Goal: Transaction & Acquisition: Purchase product/service

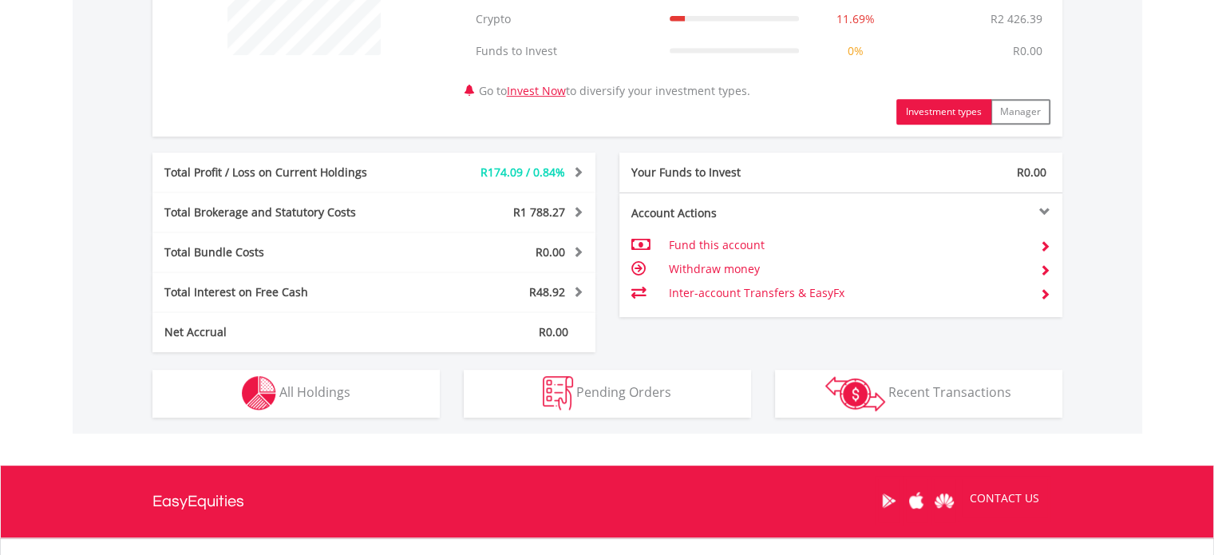
scroll to position [798, 0]
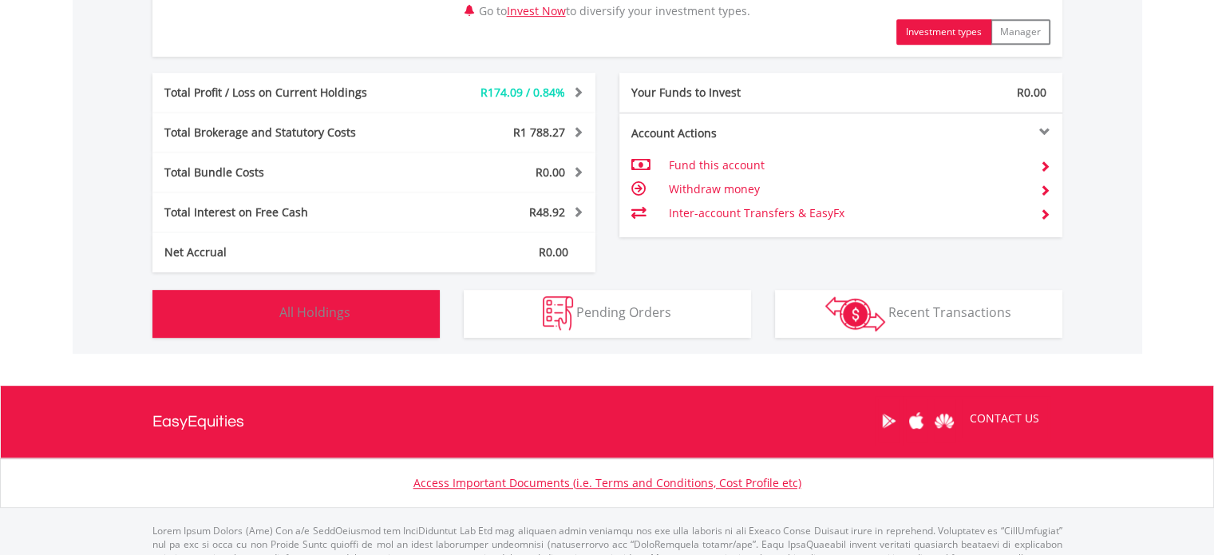
click at [337, 322] on button "Holdings All Holdings" at bounding box center [295, 314] width 287 height 48
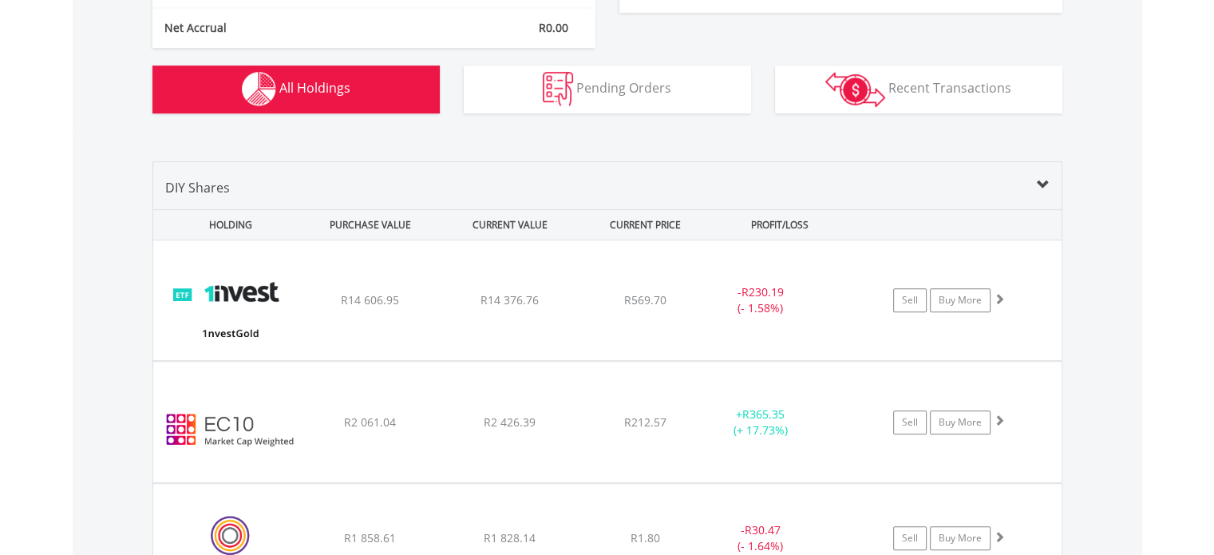
scroll to position [1103, 0]
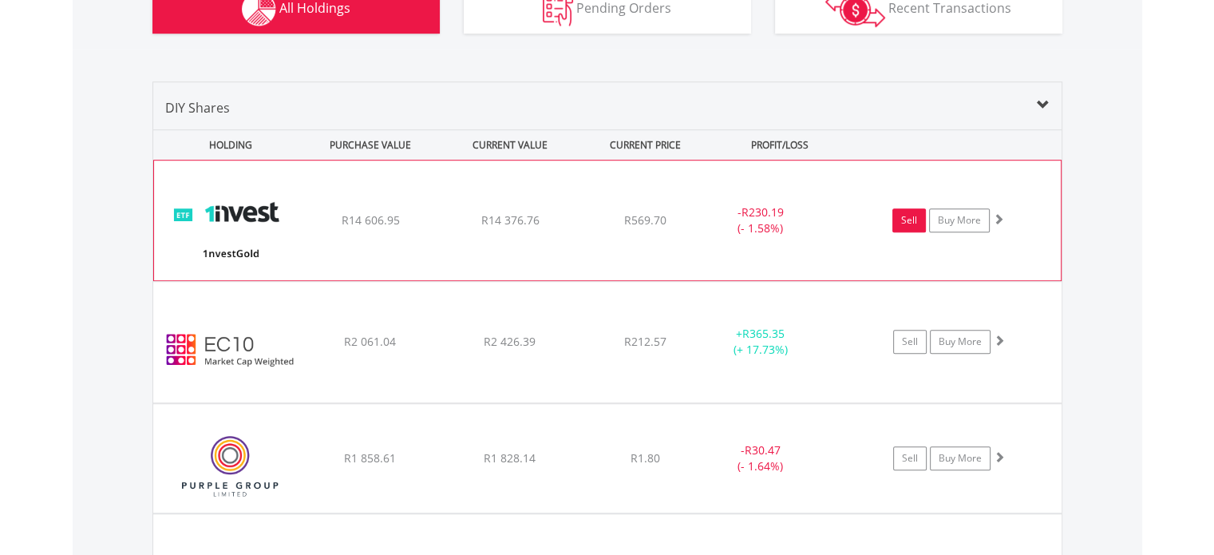
click at [905, 219] on link "Sell" at bounding box center [910, 220] width 34 height 24
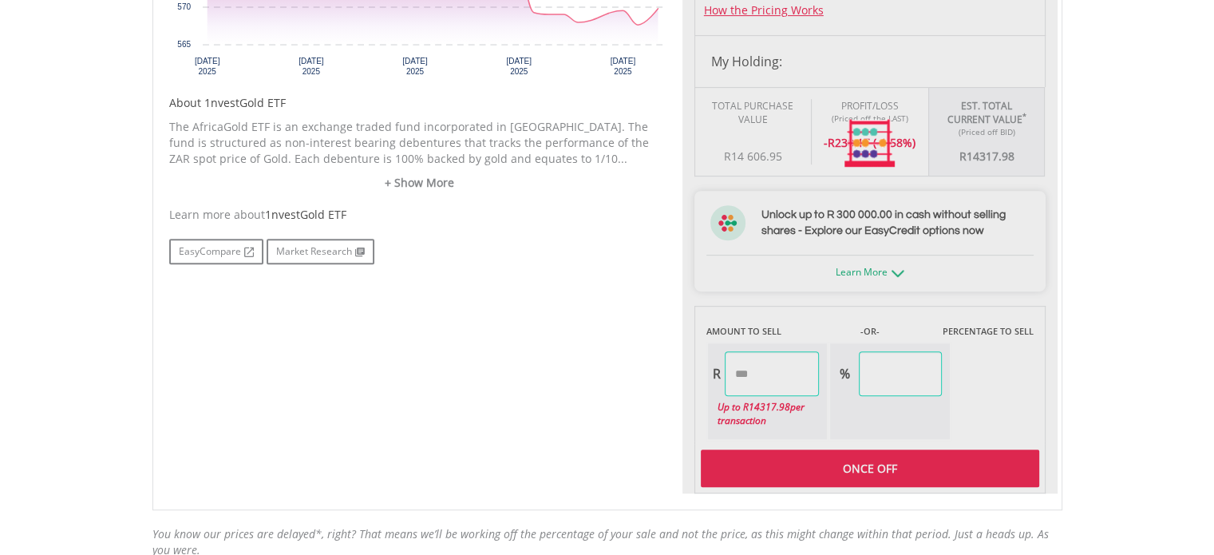
scroll to position [878, 0]
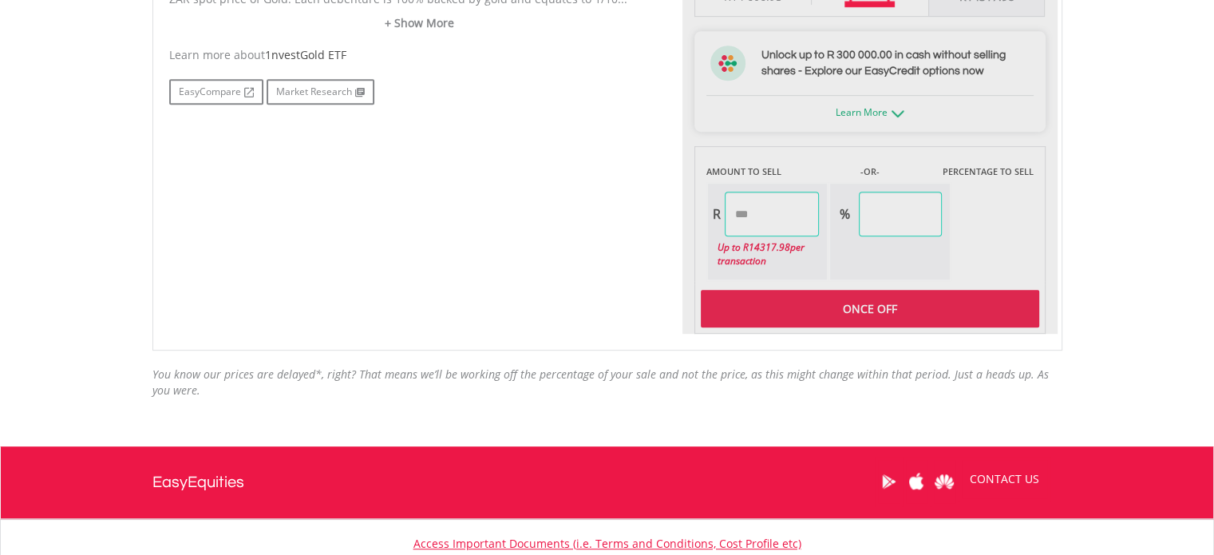
type input "********"
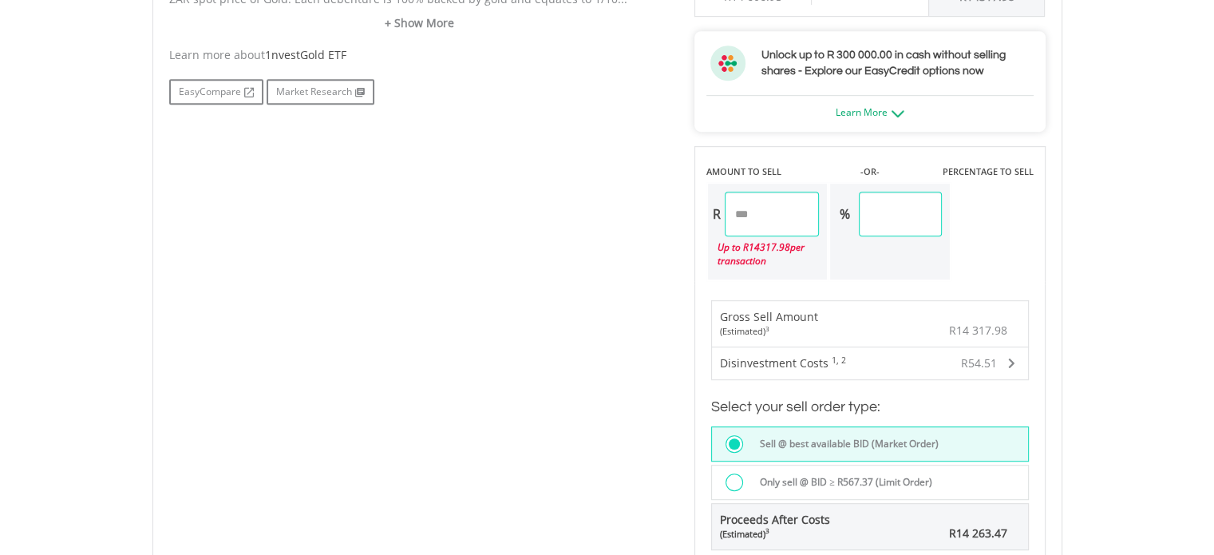
drag, startPoint x: 937, startPoint y: 223, endPoint x: 872, endPoint y: 229, distance: 65.8
click at [872, 229] on div "% ******" at bounding box center [886, 214] width 112 height 45
type input "**"
click at [569, 311] on div "No chart available. 1 MO CHANGE -2.18% DAILY CHANGE 0.38% 1M 3M 6M 1Y MAX Chart…" at bounding box center [607, 124] width 901 height 980
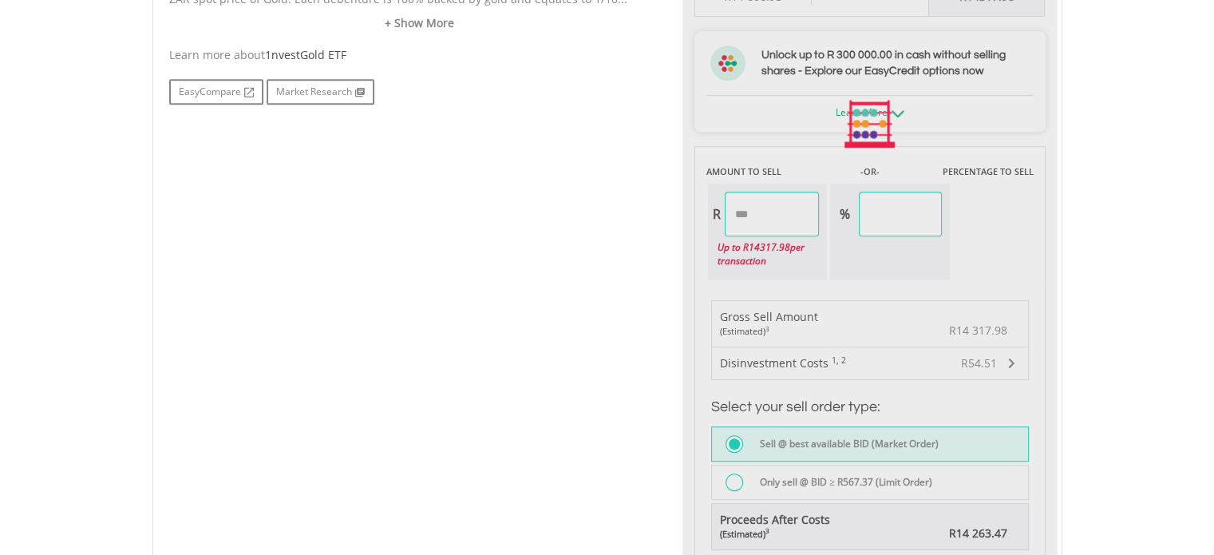
type input "*******"
type input "*****"
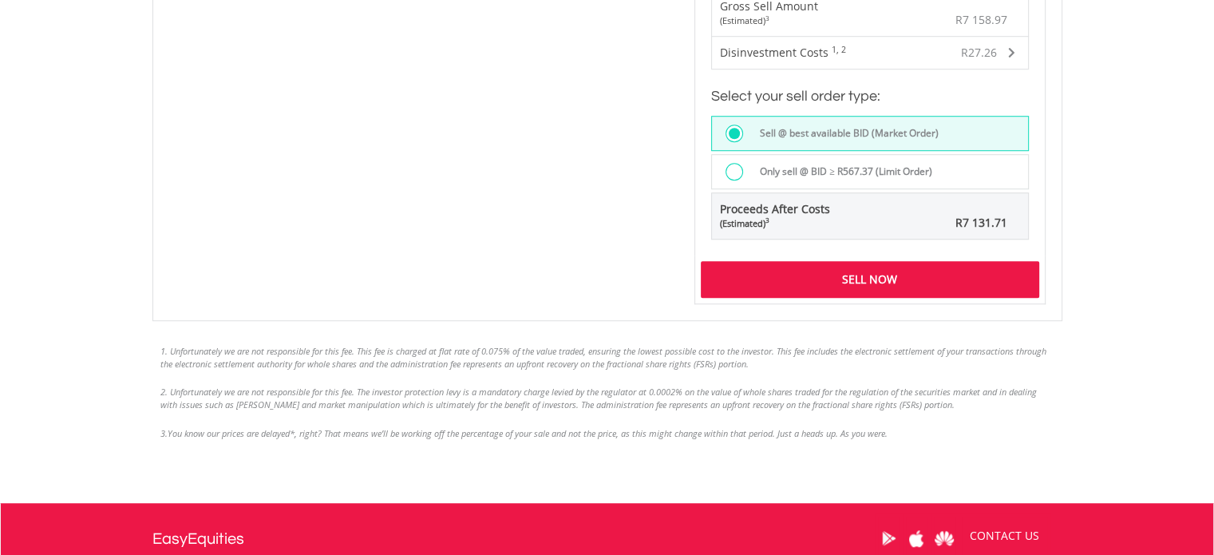
scroll to position [1198, 0]
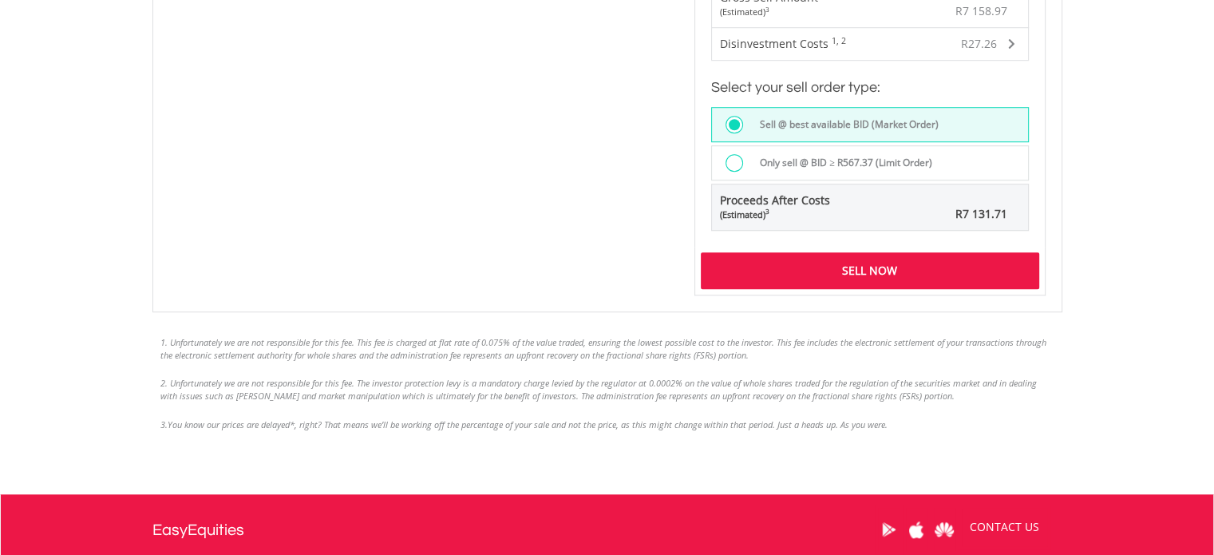
click at [877, 268] on div "Sell Now" at bounding box center [870, 270] width 339 height 37
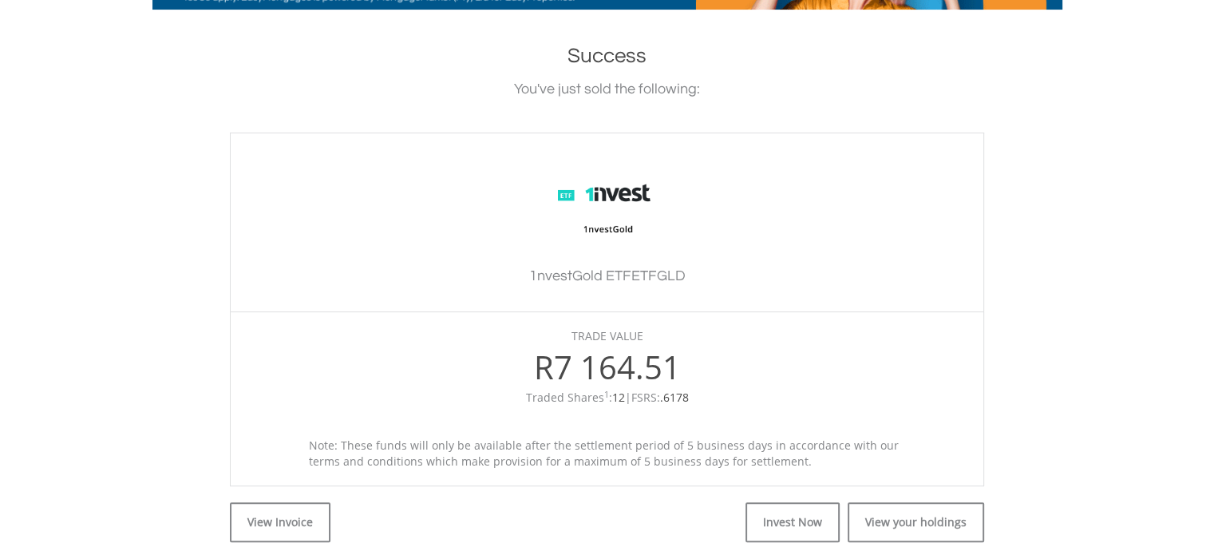
scroll to position [479, 0]
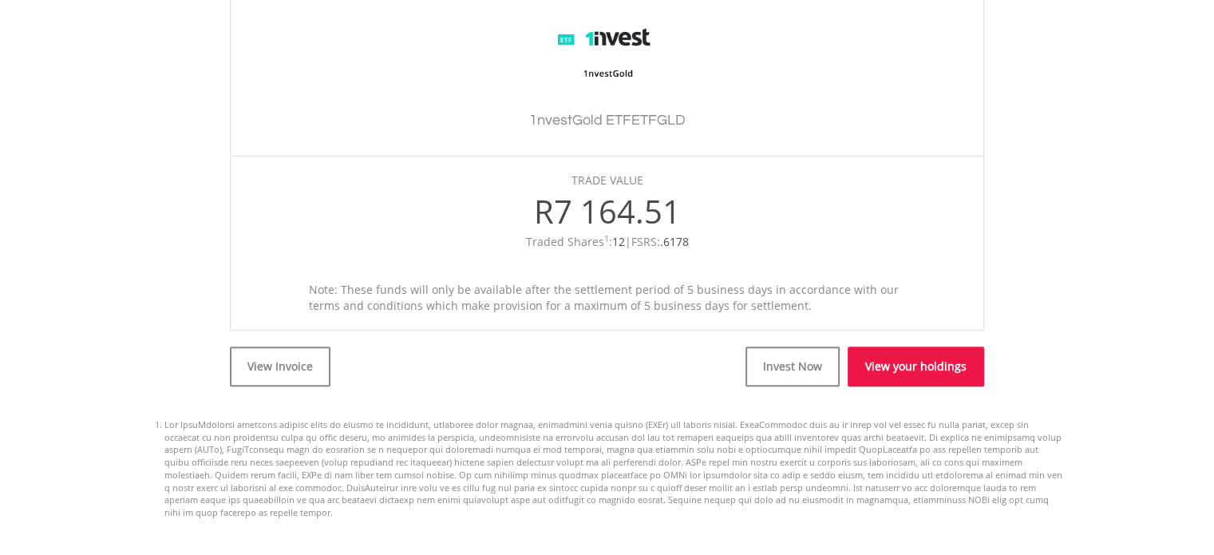
click at [913, 360] on link "View your holdings" at bounding box center [916, 366] width 137 height 40
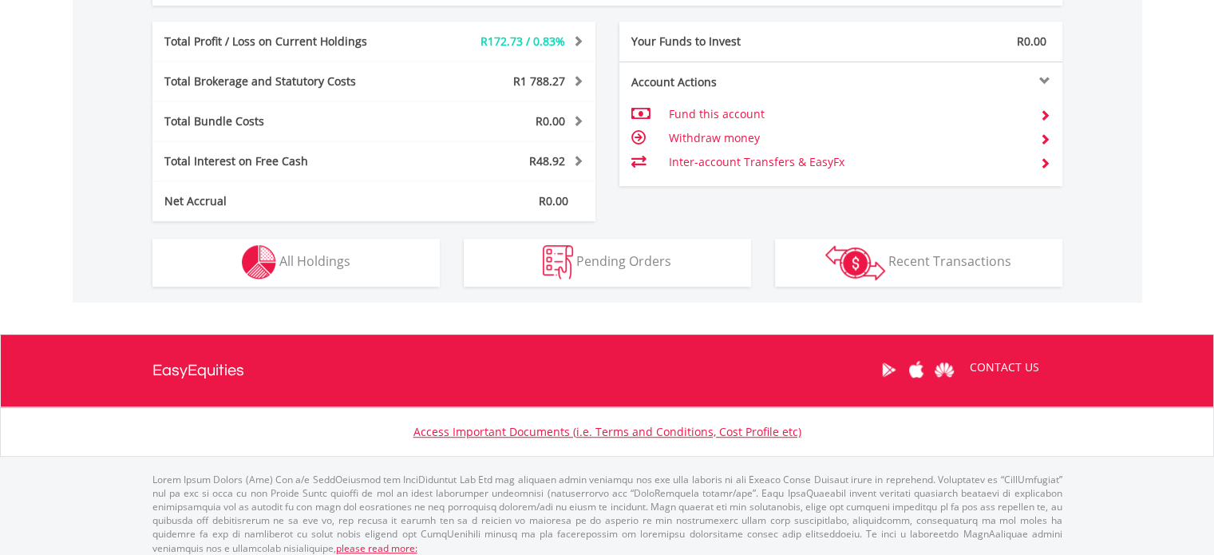
scroll to position [857, 0]
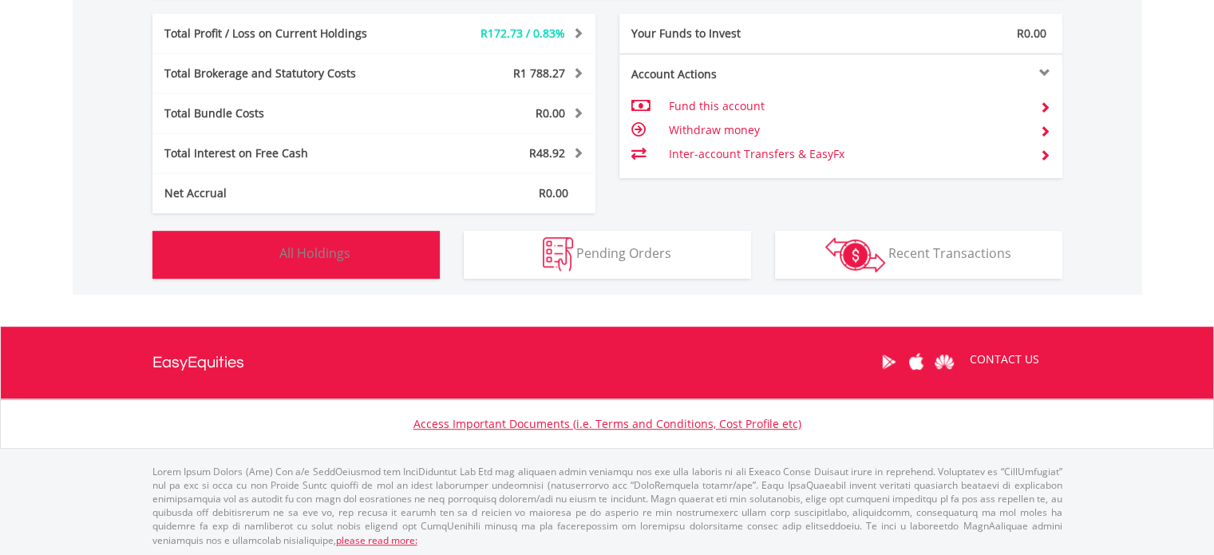
click at [201, 256] on button "Holdings All Holdings" at bounding box center [295, 255] width 287 height 48
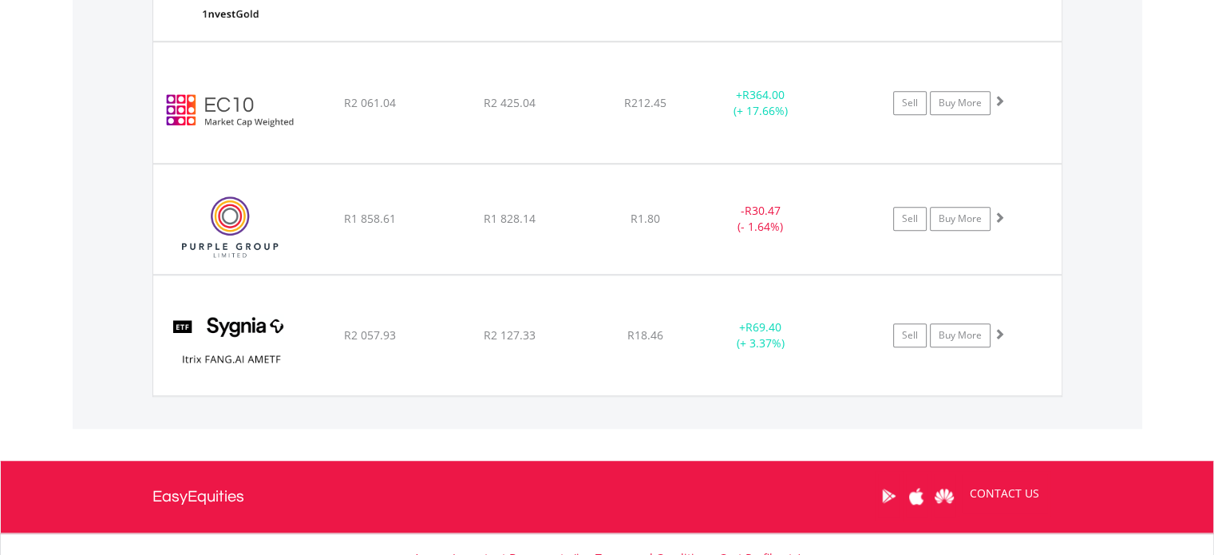
scroll to position [1262, 0]
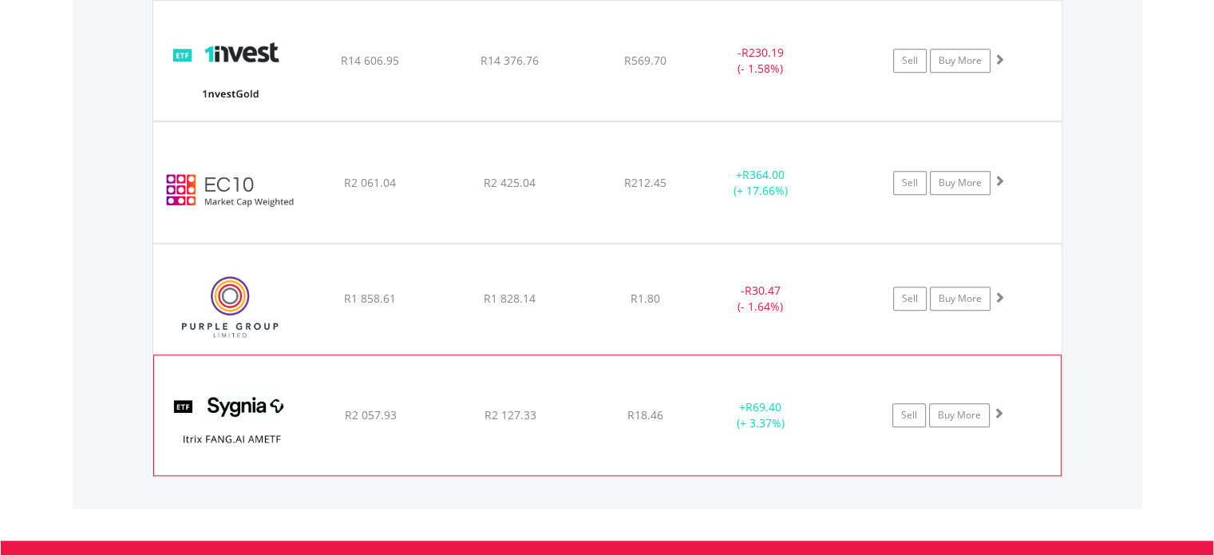
click at [999, 413] on span at bounding box center [998, 412] width 11 height 11
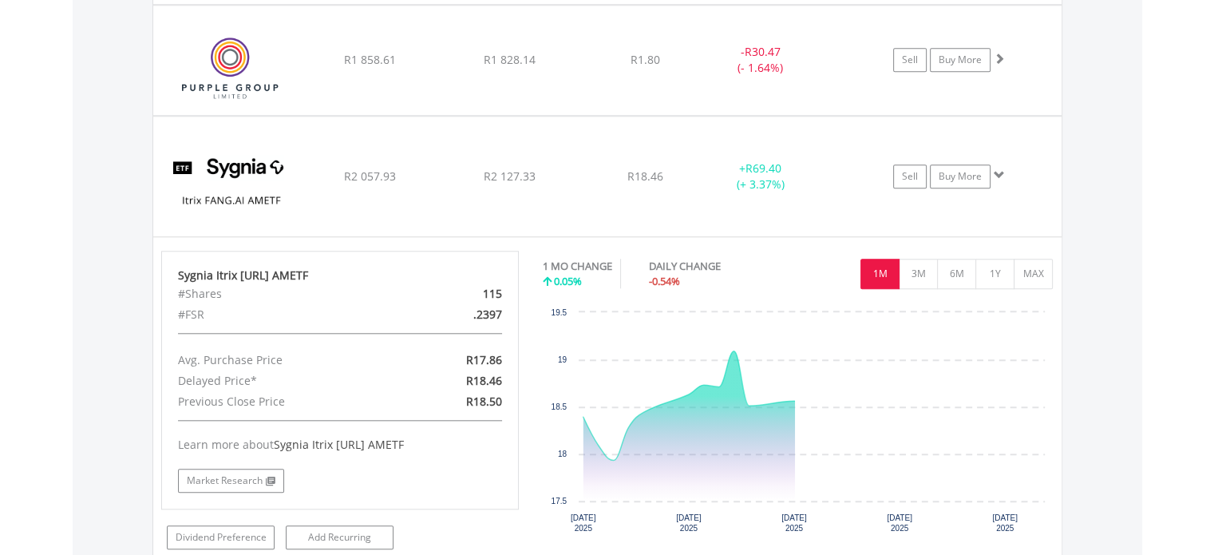
scroll to position [1502, 0]
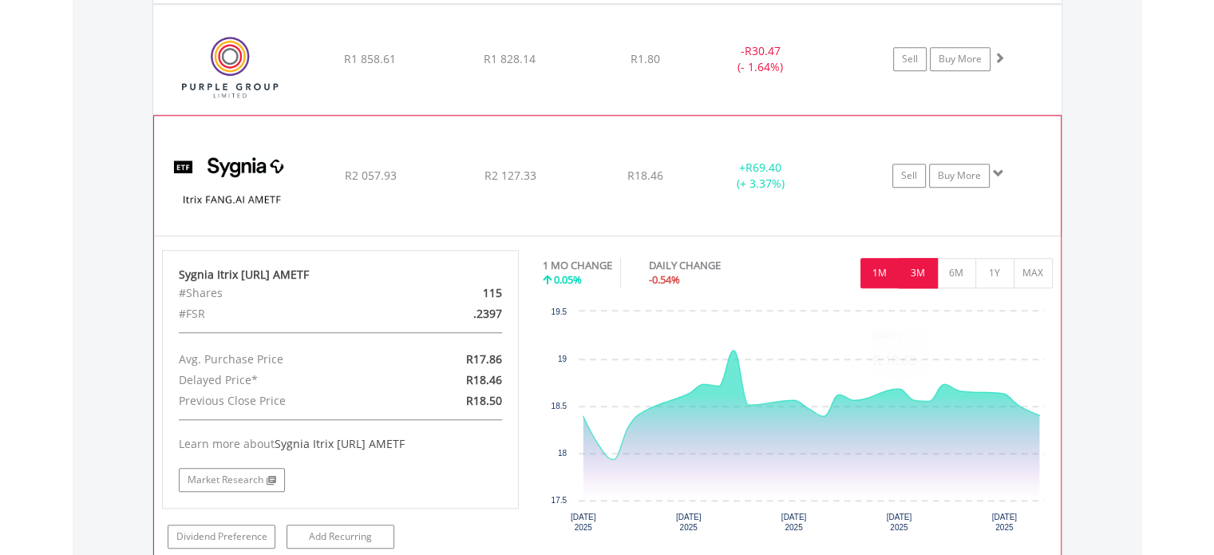
click at [904, 269] on button "3M" at bounding box center [918, 273] width 39 height 30
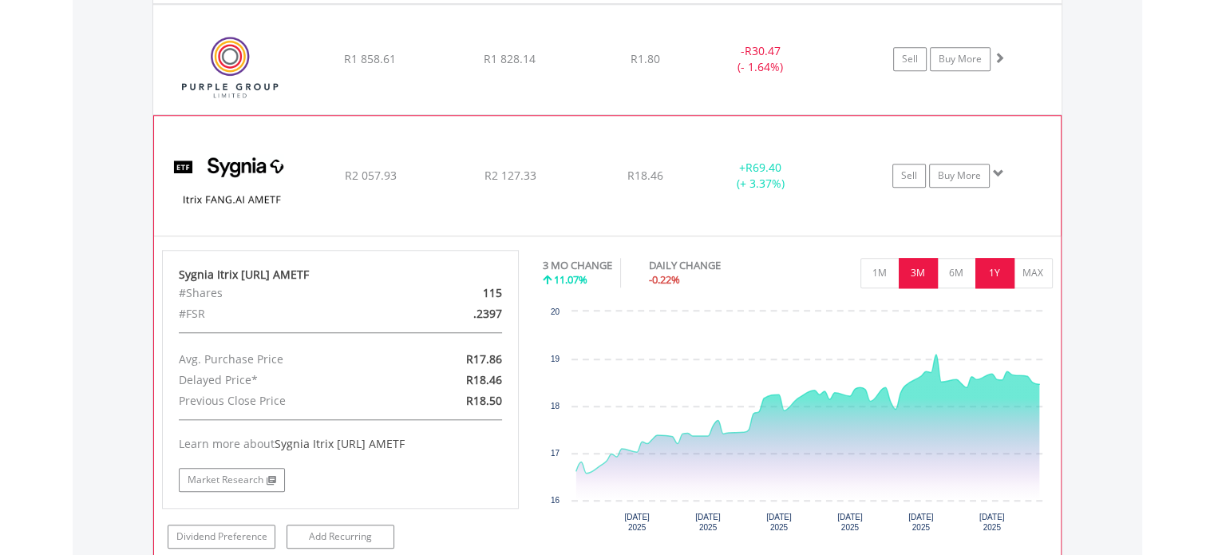
click at [987, 271] on button "1Y" at bounding box center [995, 273] width 39 height 30
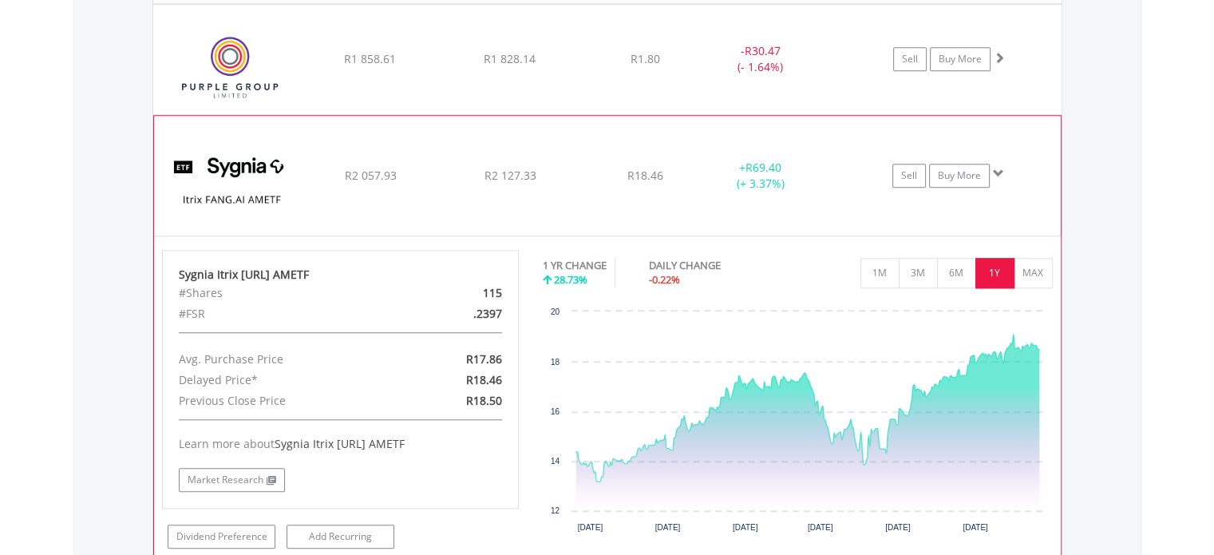
click at [996, 168] on span at bounding box center [998, 173] width 11 height 11
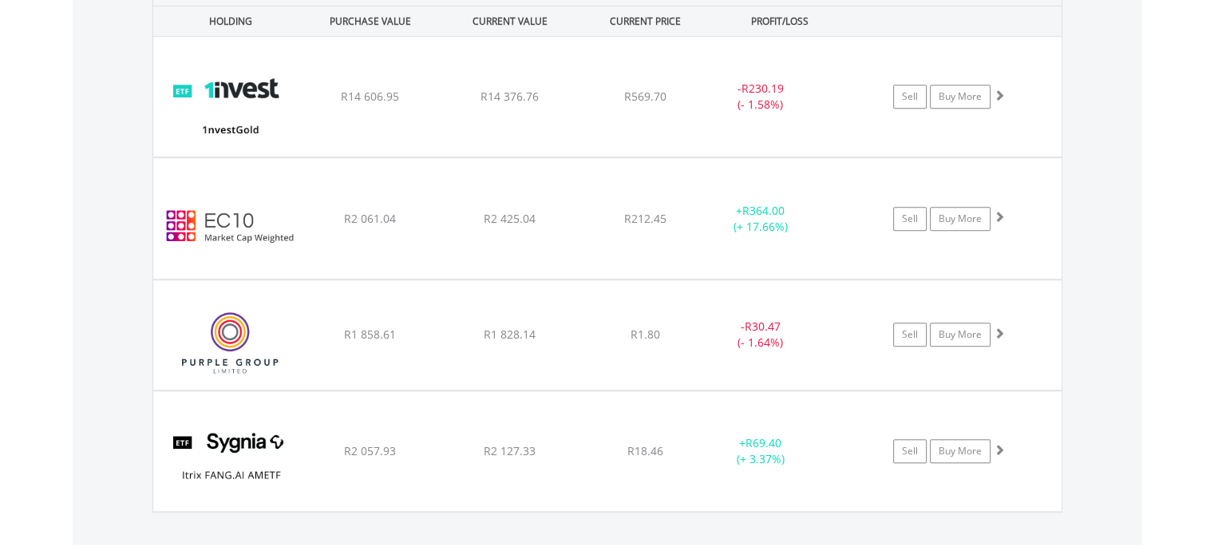
scroll to position [1315, 0]
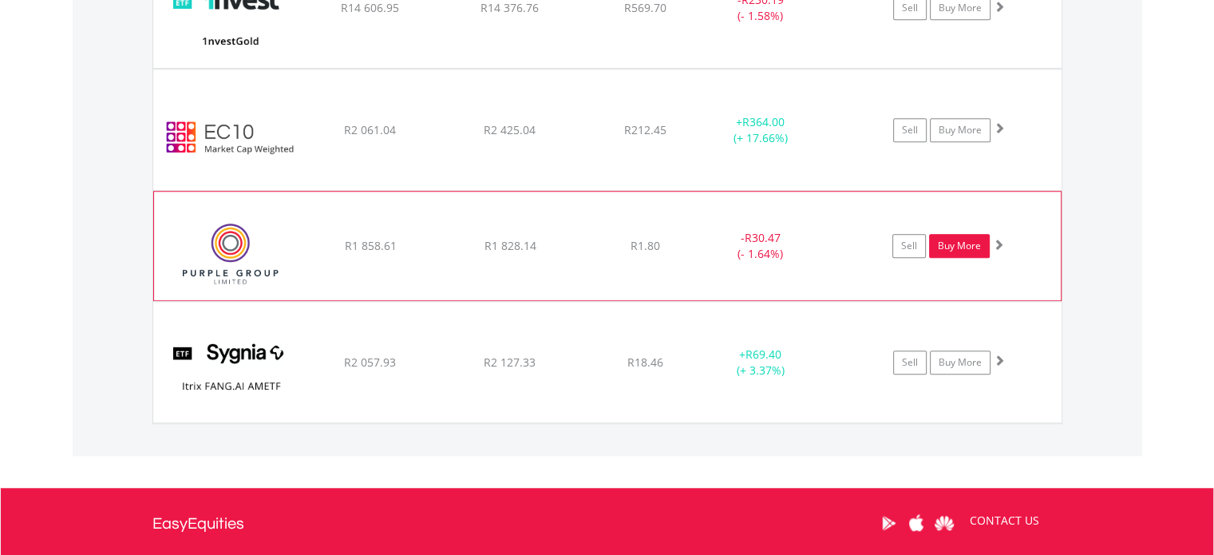
click at [966, 248] on link "Buy More" at bounding box center [959, 246] width 61 height 24
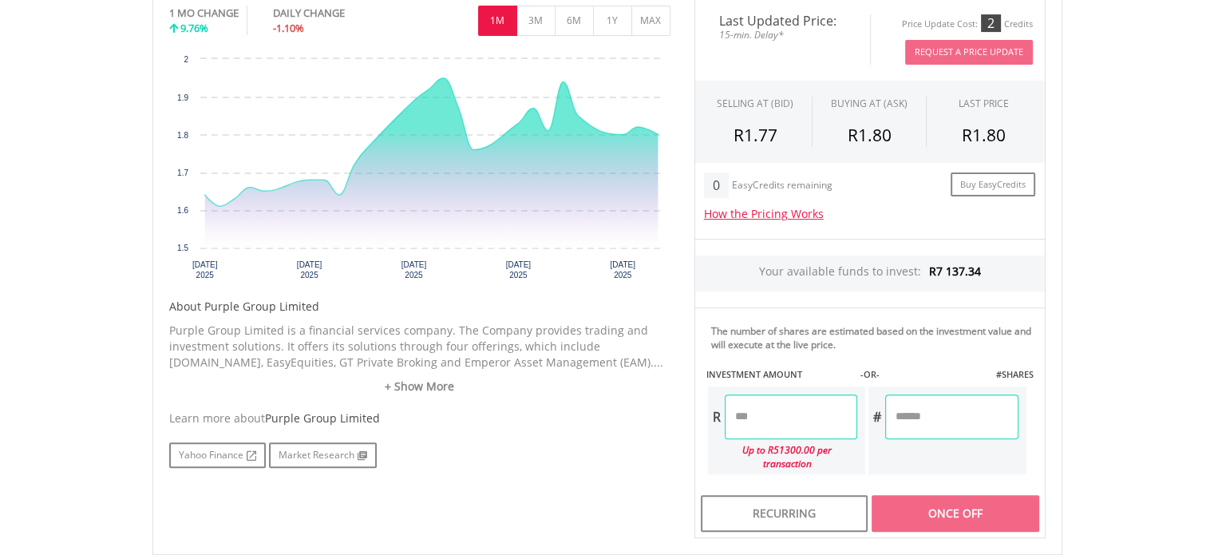
scroll to position [559, 0]
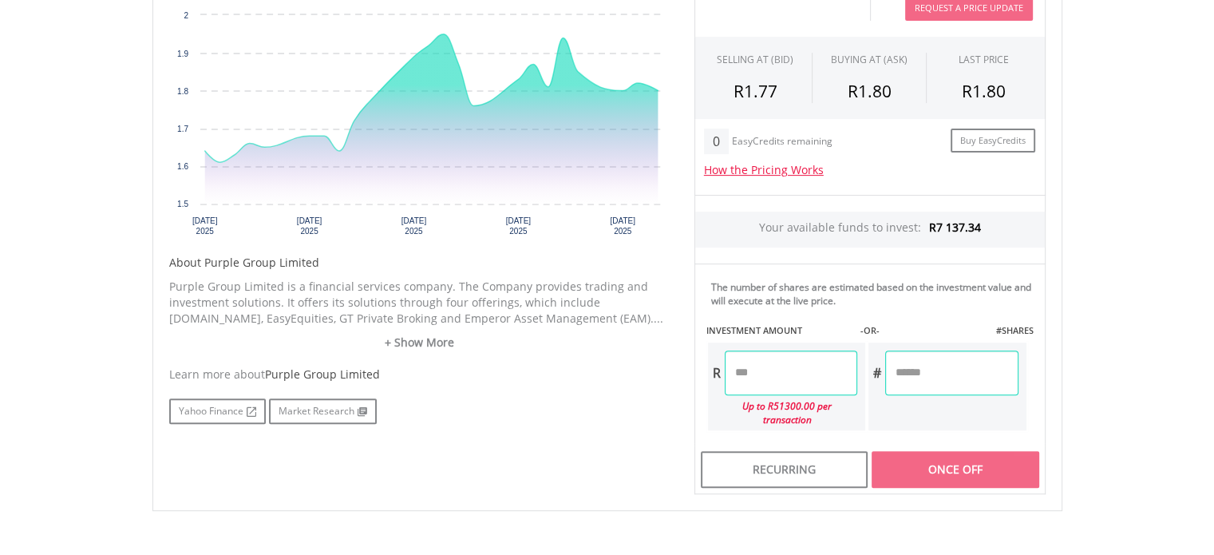
click at [782, 363] on input "number" at bounding box center [791, 372] width 133 height 45
click at [792, 366] on input "number" at bounding box center [791, 372] width 133 height 45
click at [498, 435] on div "No chart available. 1 MO CHANGE 9.76% DAILY CHANGE -1.10% 1M 3M 6M 1Y MAX Chart…" at bounding box center [607, 224] width 901 height 541
type input "*******"
type input "********"
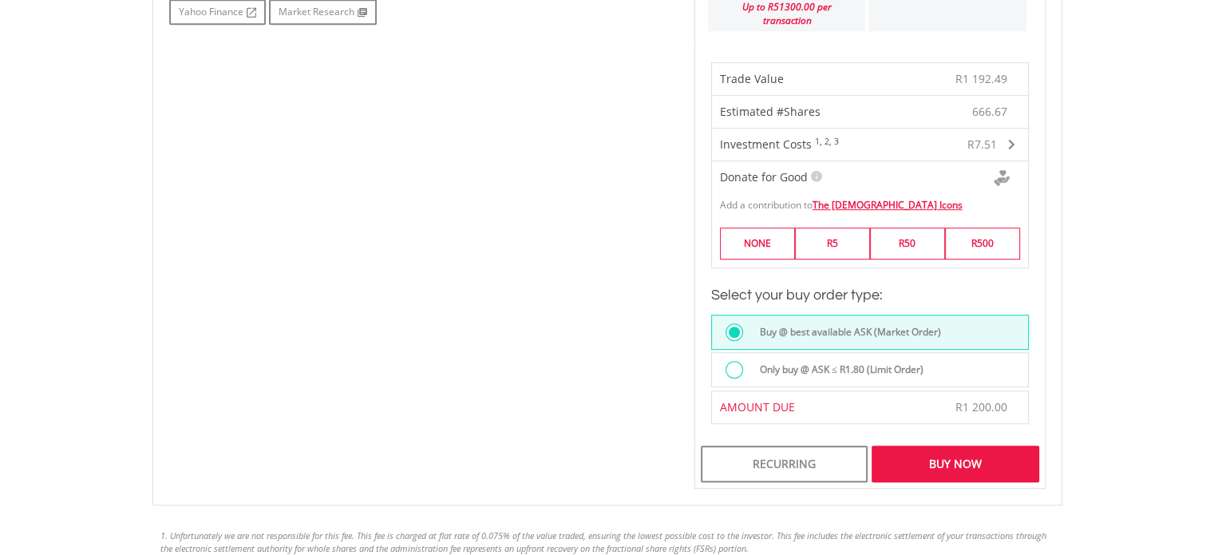
scroll to position [1118, 0]
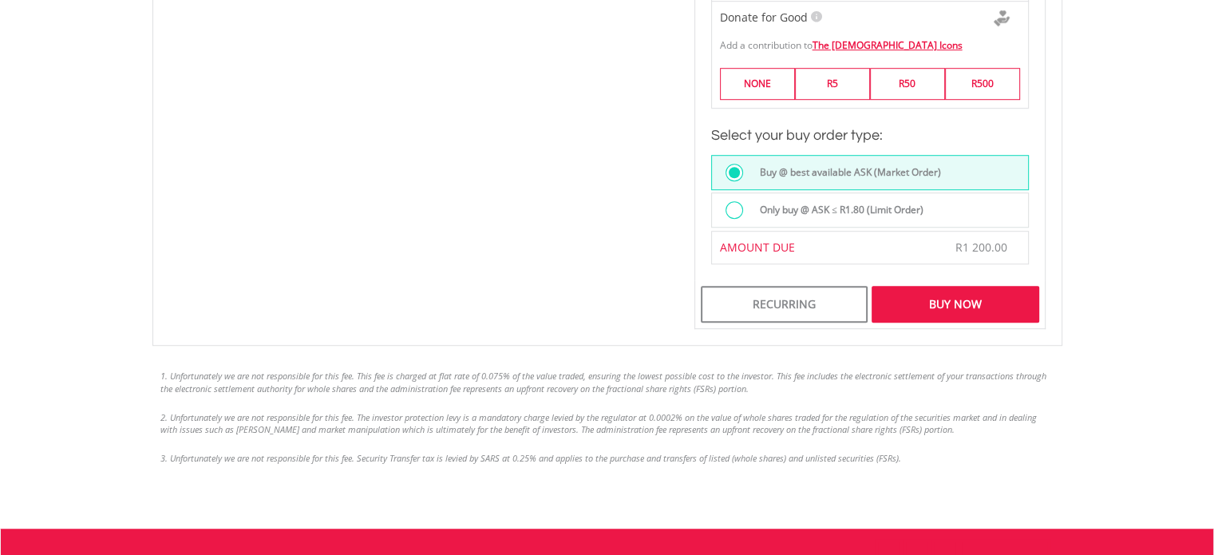
click at [942, 286] on div "Buy Now" at bounding box center [955, 304] width 167 height 37
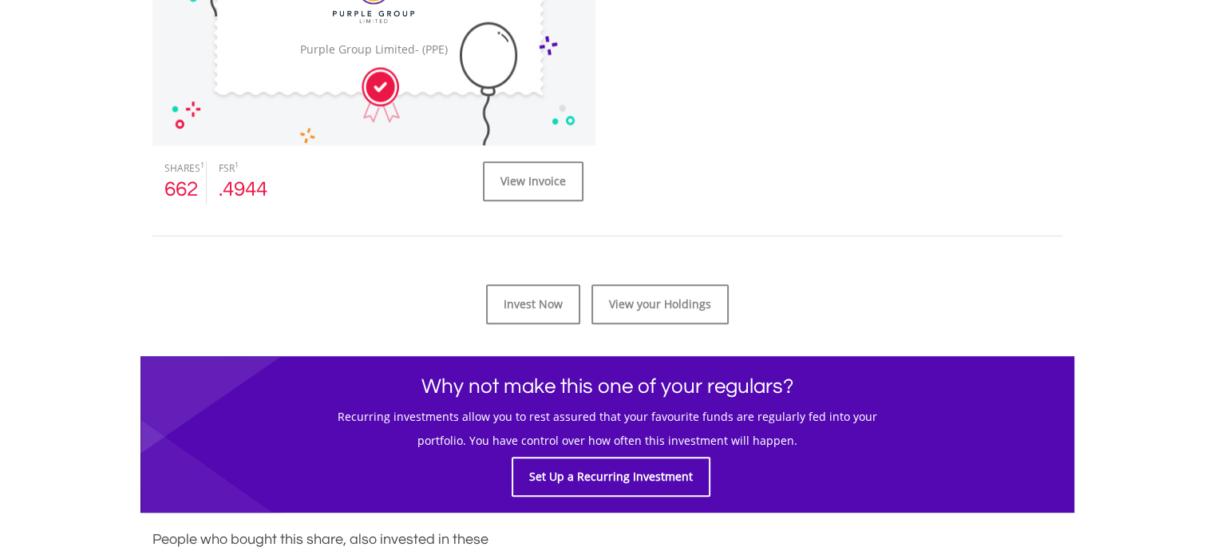
scroll to position [639, 0]
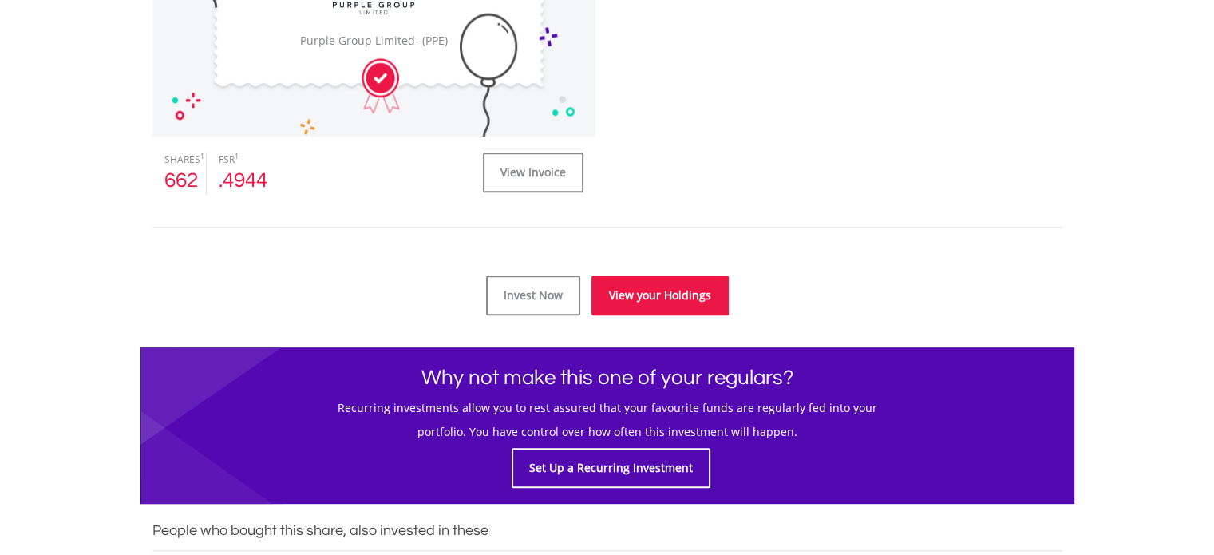
click at [659, 299] on link "View your Holdings" at bounding box center [660, 295] width 137 height 40
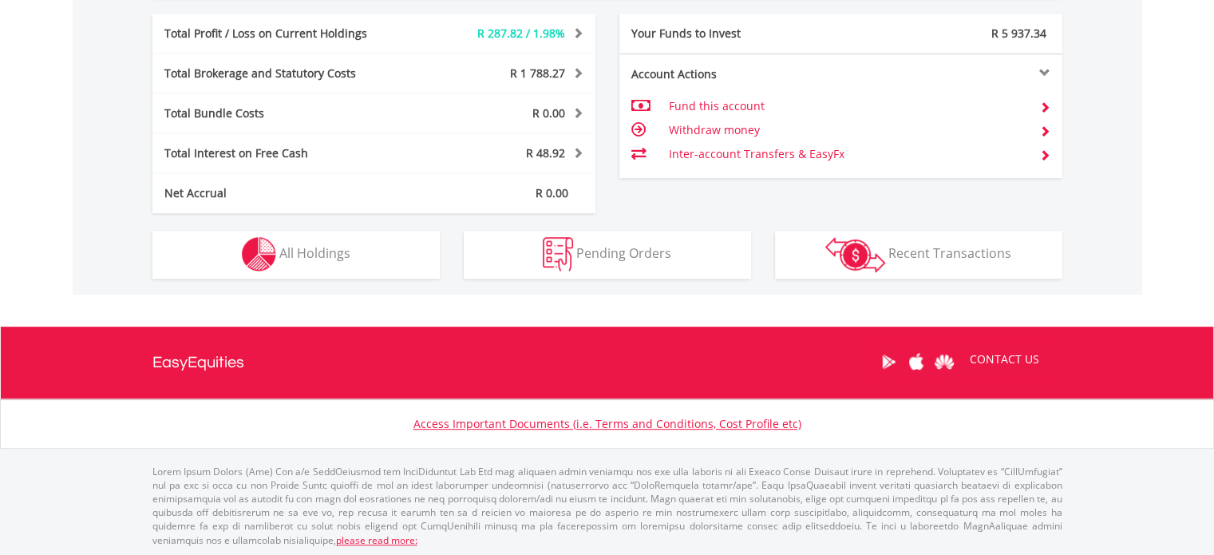
scroll to position [153, 303]
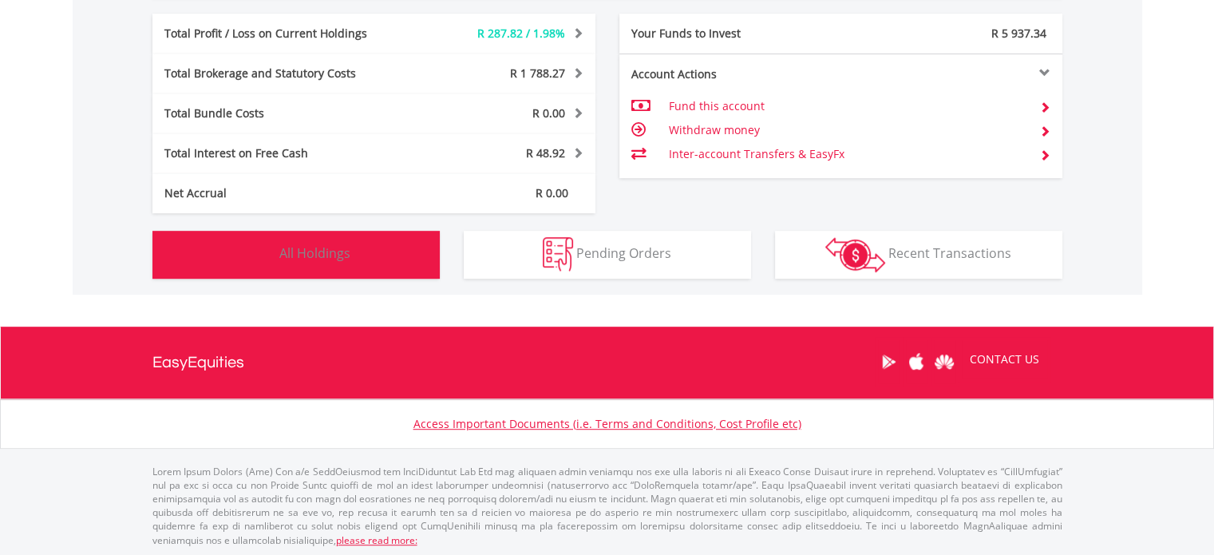
click at [212, 267] on button "Holdings All Holdings" at bounding box center [295, 255] width 287 height 48
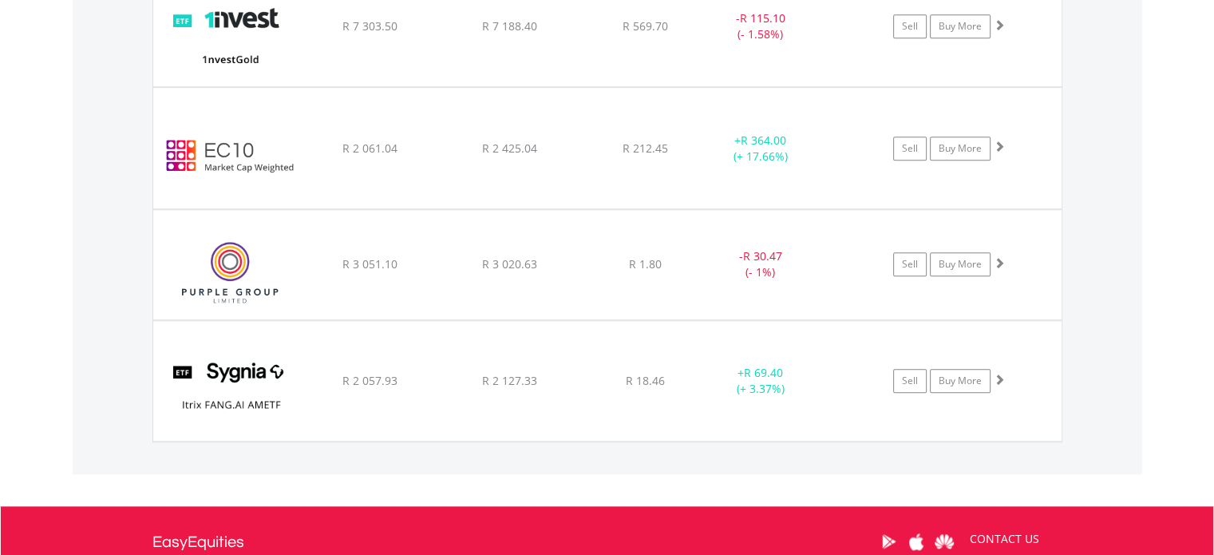
scroll to position [1342, 0]
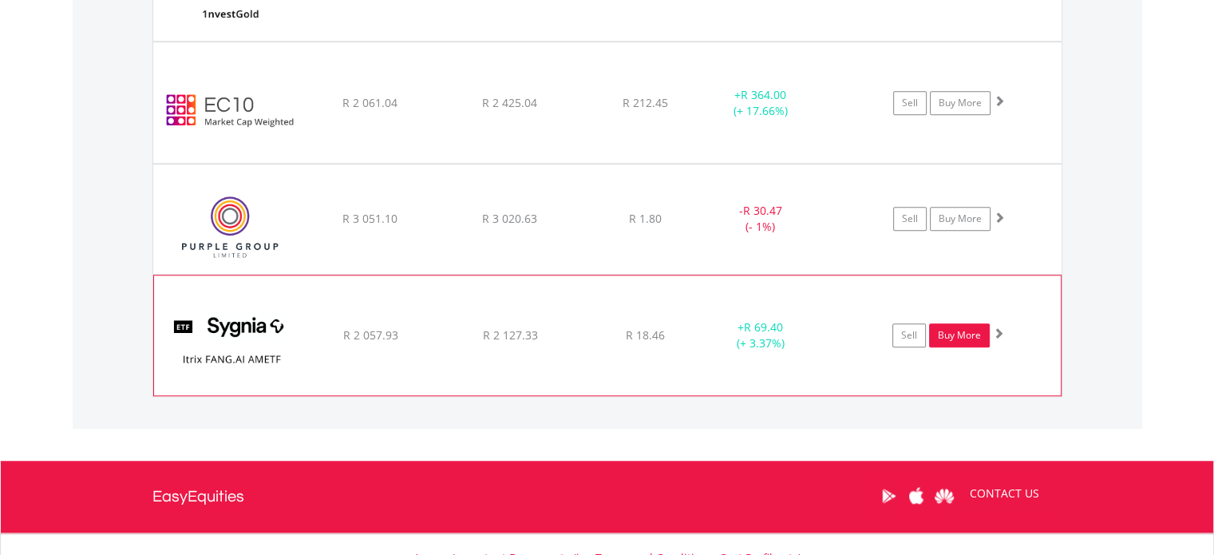
click at [966, 334] on link "Buy More" at bounding box center [959, 335] width 61 height 24
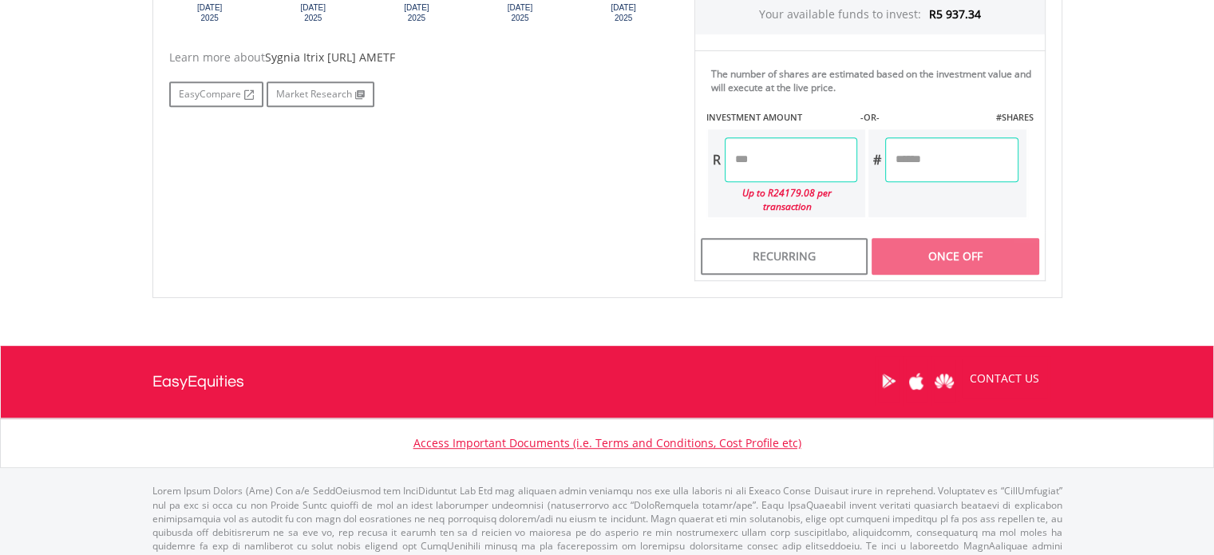
scroll to position [775, 0]
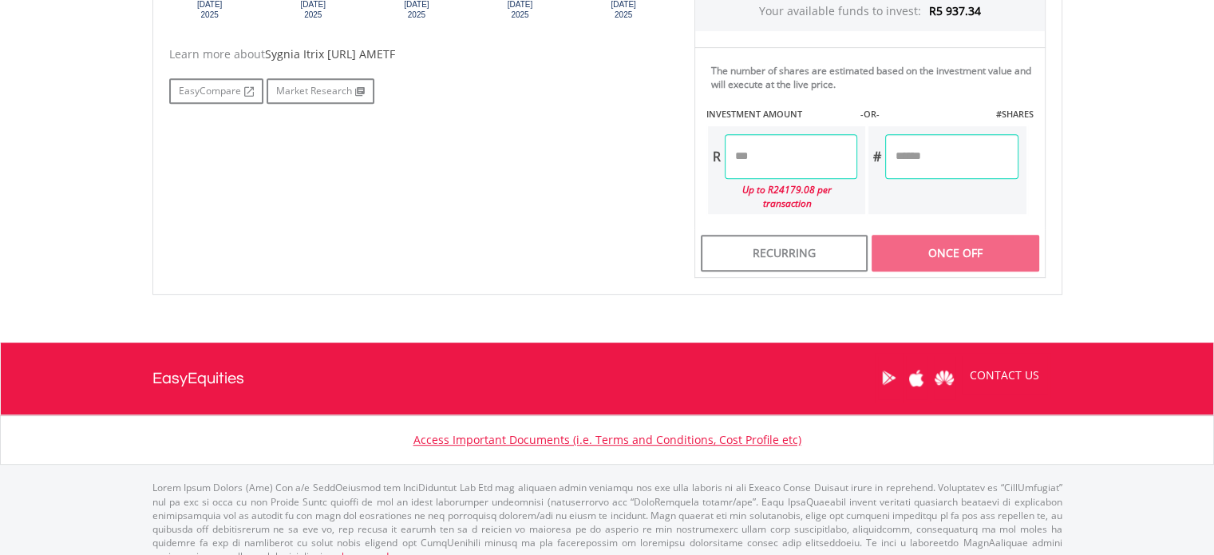
click at [766, 148] on input "number" at bounding box center [791, 156] width 133 height 45
type input "*"
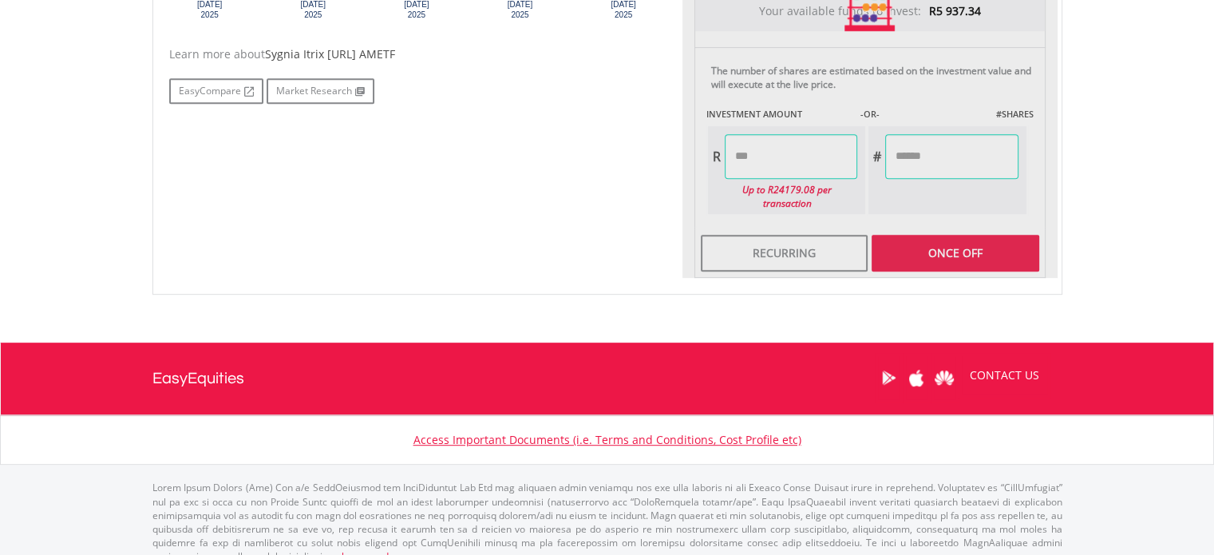
click at [601, 229] on div "No chart available. 1 MO CHANGE 0.11% DAILY CHANGE -0.49% 1M 3M 6M 1Y MAX Chart…" at bounding box center [607, 7] width 901 height 541
type input "*******"
type input "********"
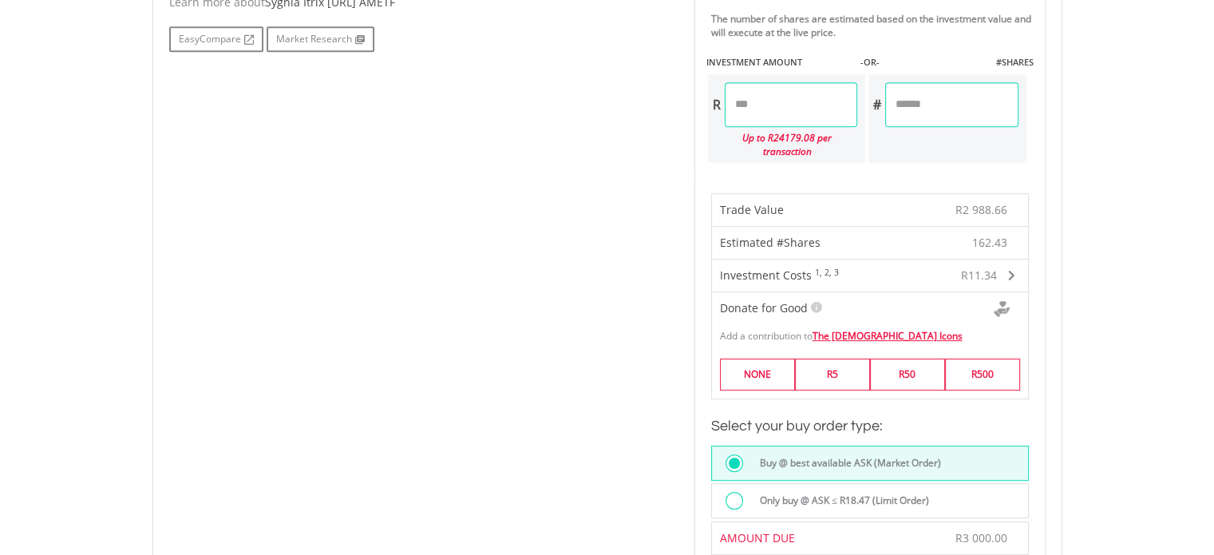
scroll to position [855, 0]
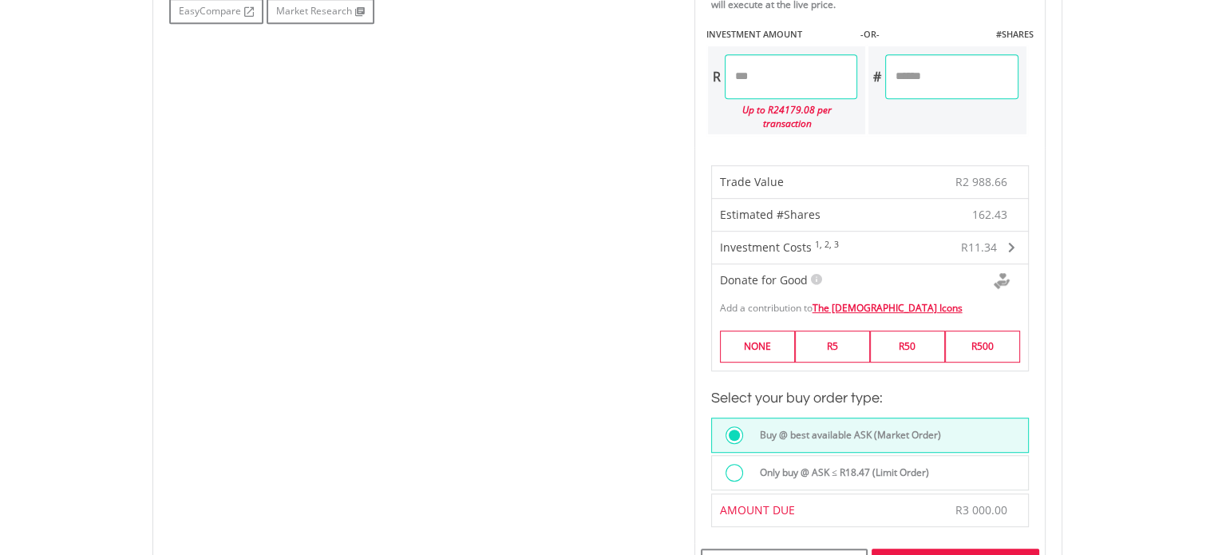
click at [784, 68] on input "*******" at bounding box center [791, 76] width 133 height 45
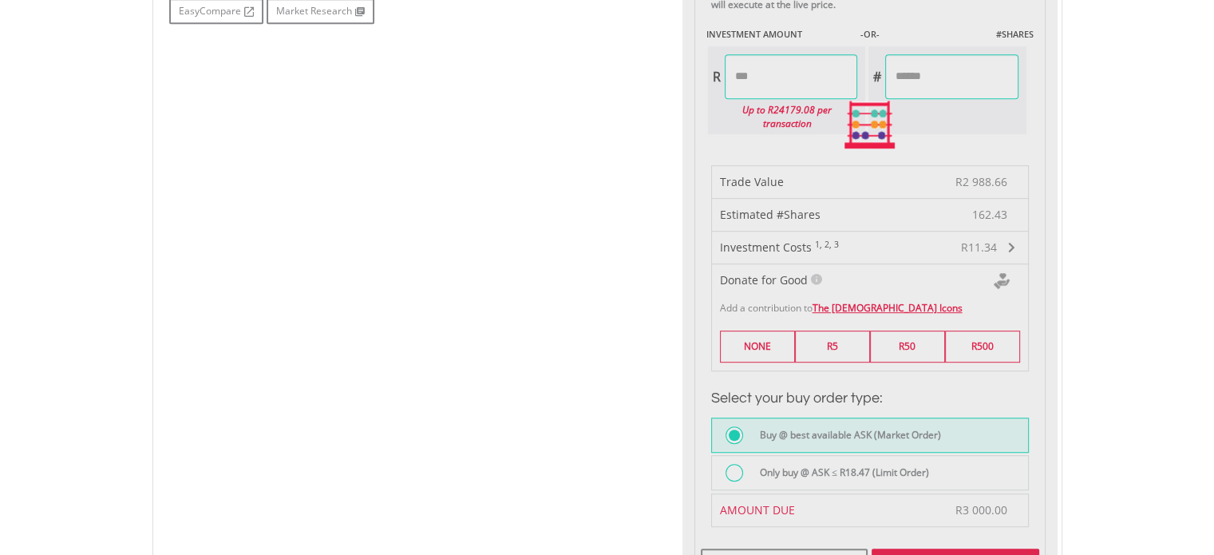
click at [411, 204] on div "No chart available. 1 MO CHANGE 0.11% DAILY CHANGE -0.49% 1M 3M 6M 1Y MAX Chart…" at bounding box center [607, 124] width 901 height 934
type input "*******"
type input "********"
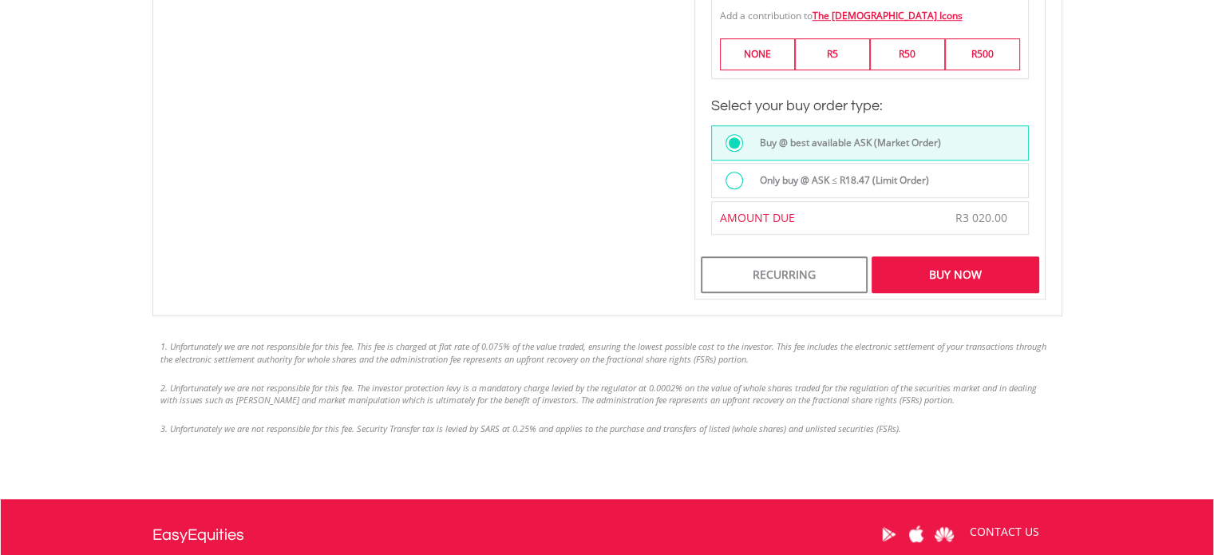
scroll to position [1174, 0]
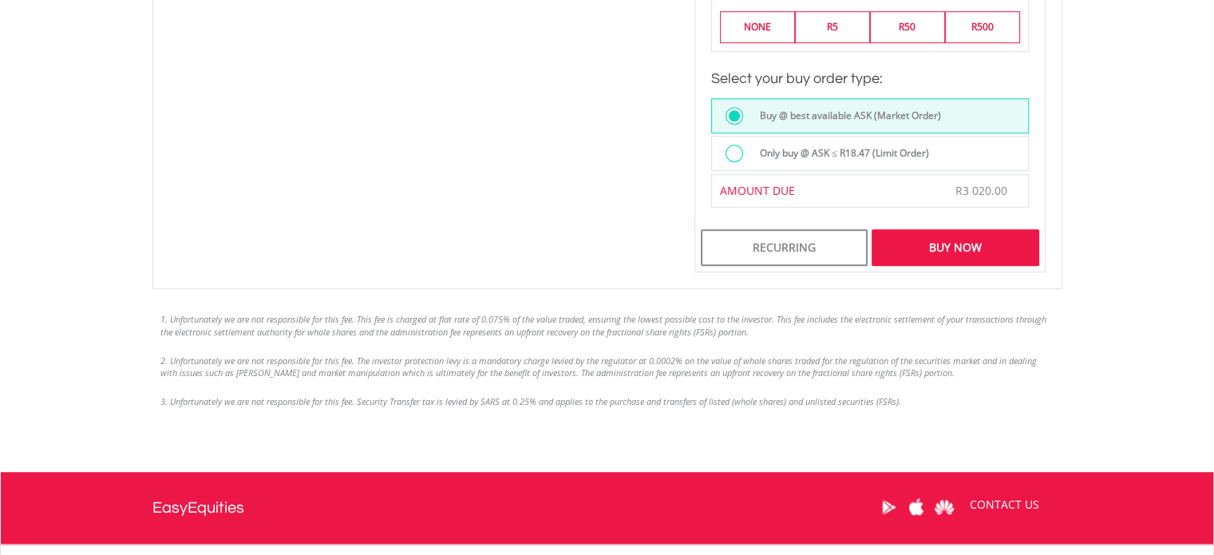
click at [976, 231] on div "Buy Now" at bounding box center [955, 247] width 167 height 37
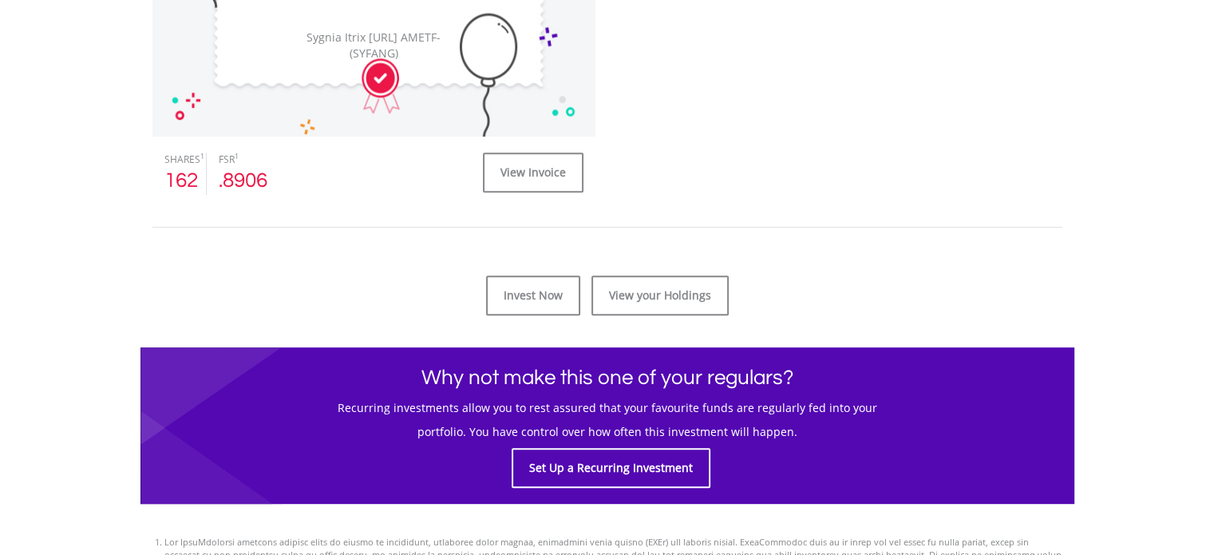
scroll to position [719, 0]
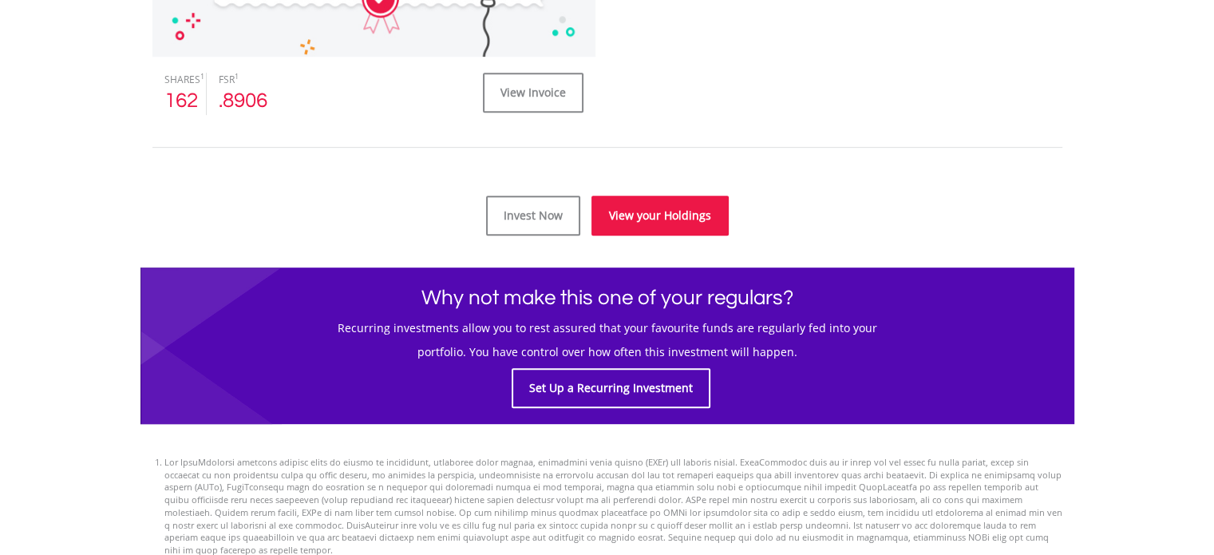
click at [699, 208] on link "View your Holdings" at bounding box center [660, 216] width 137 height 40
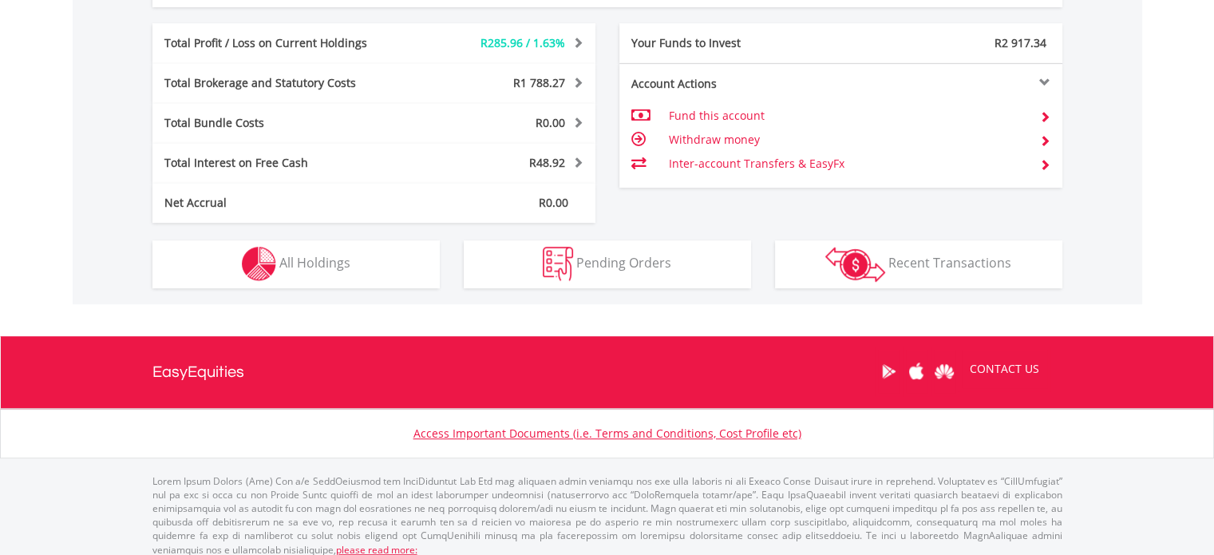
scroll to position [857, 0]
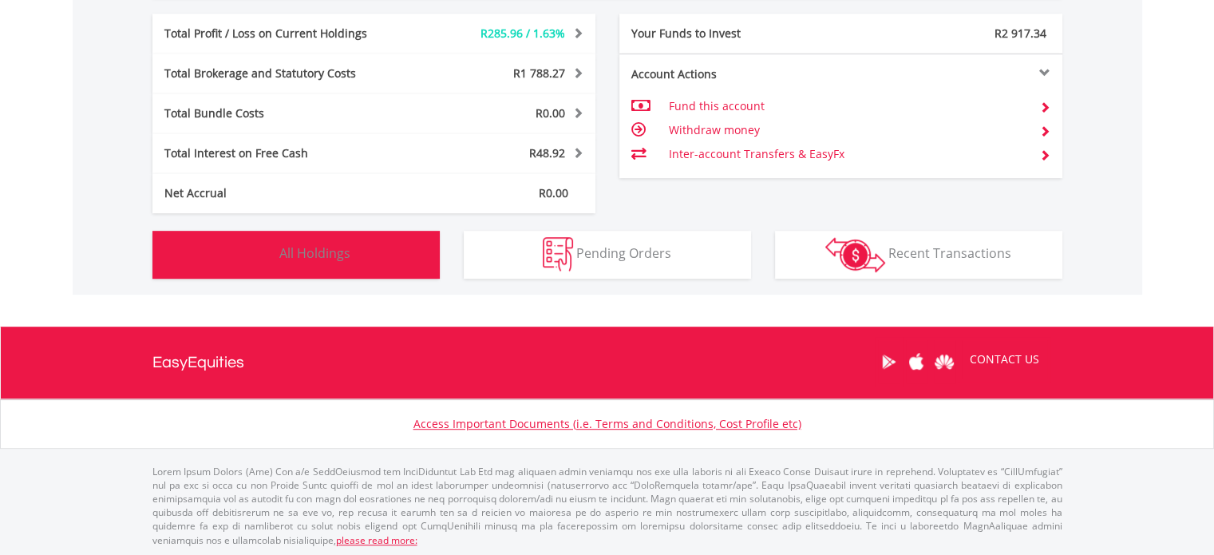
click at [219, 245] on button "Holdings All Holdings" at bounding box center [295, 255] width 287 height 48
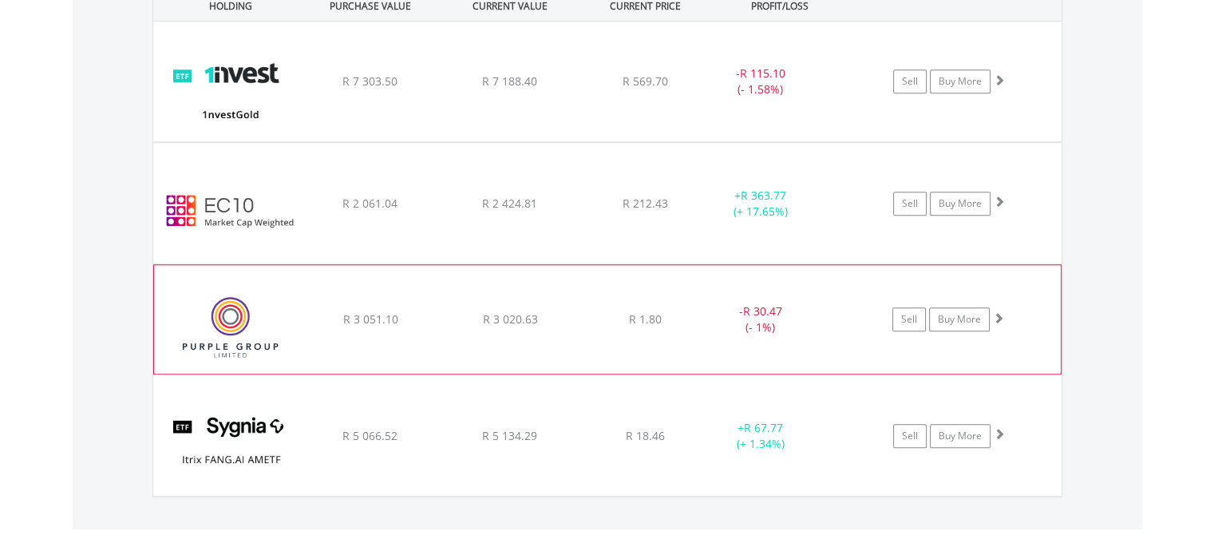
scroll to position [1182, 0]
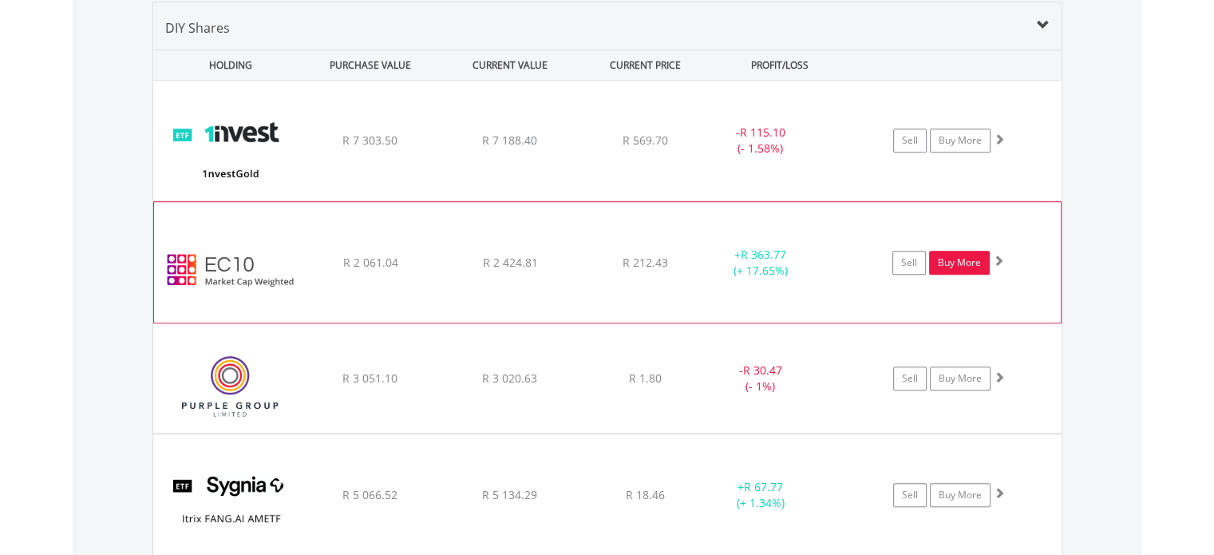
click at [961, 266] on link "Buy More" at bounding box center [959, 263] width 61 height 24
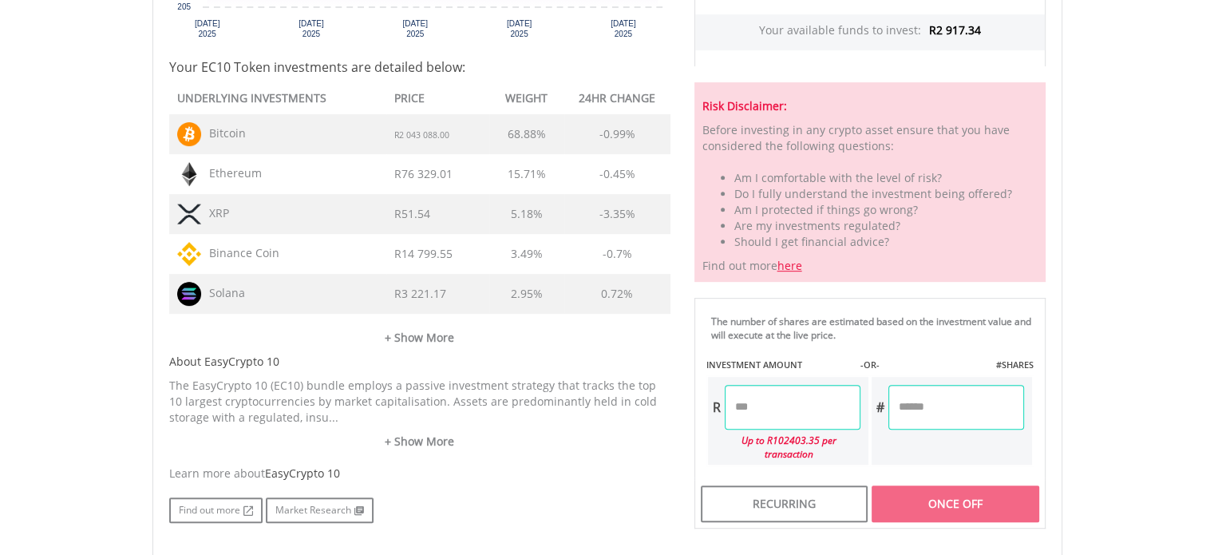
scroll to position [719, 0]
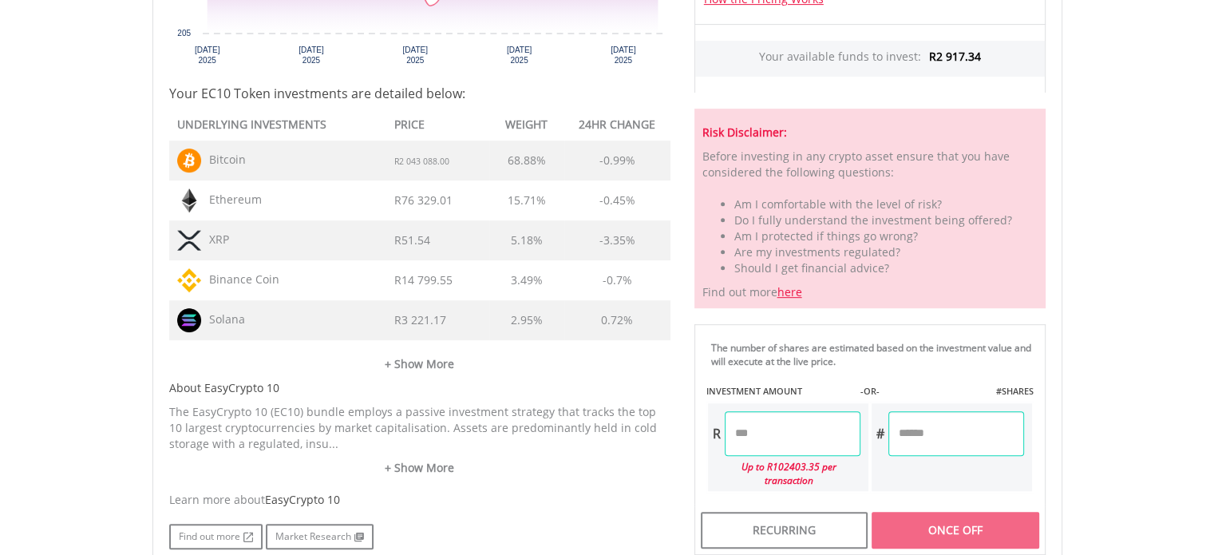
click at [783, 414] on input "number" at bounding box center [793, 433] width 136 height 45
type input "*******"
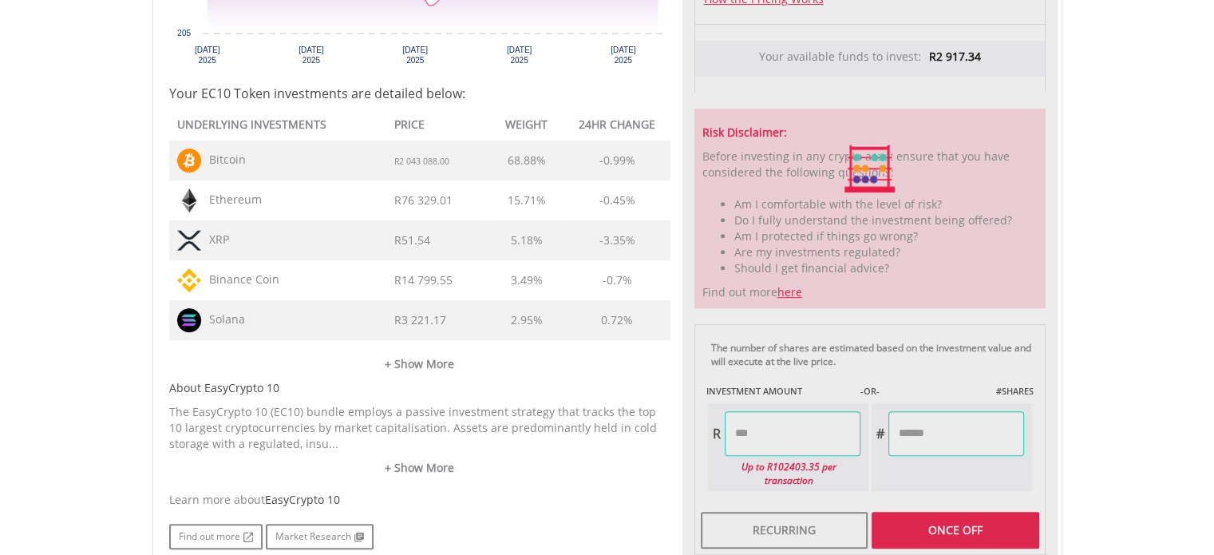
click at [1119, 280] on body "My Investments Invest Now New Listings Sell My Recurring Investments Pending Or…" at bounding box center [607, 77] width 1214 height 1593
type input "*******"
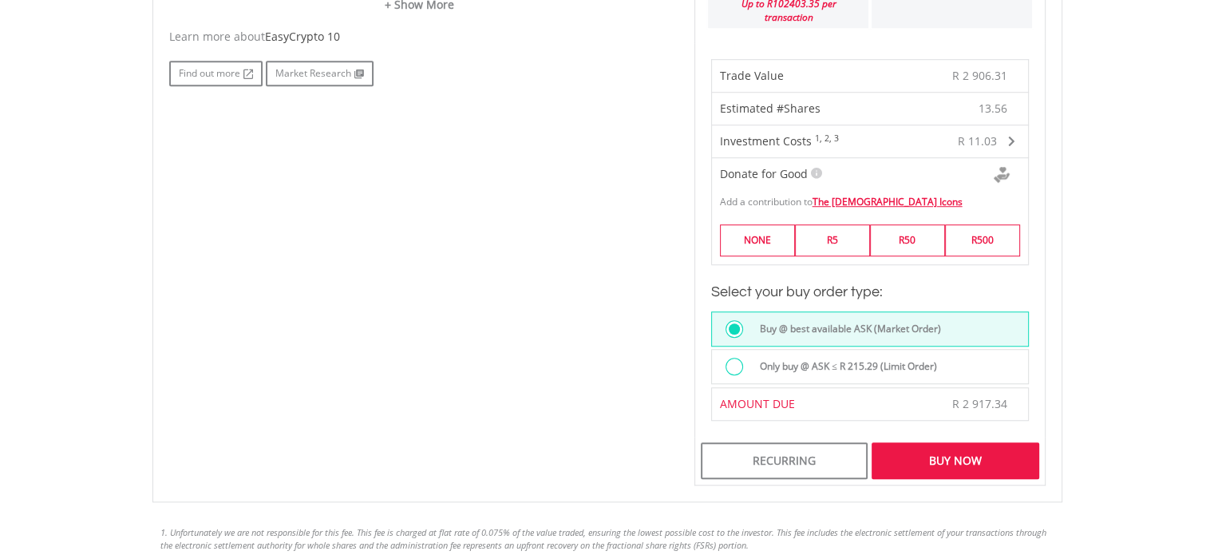
scroll to position [1277, 0]
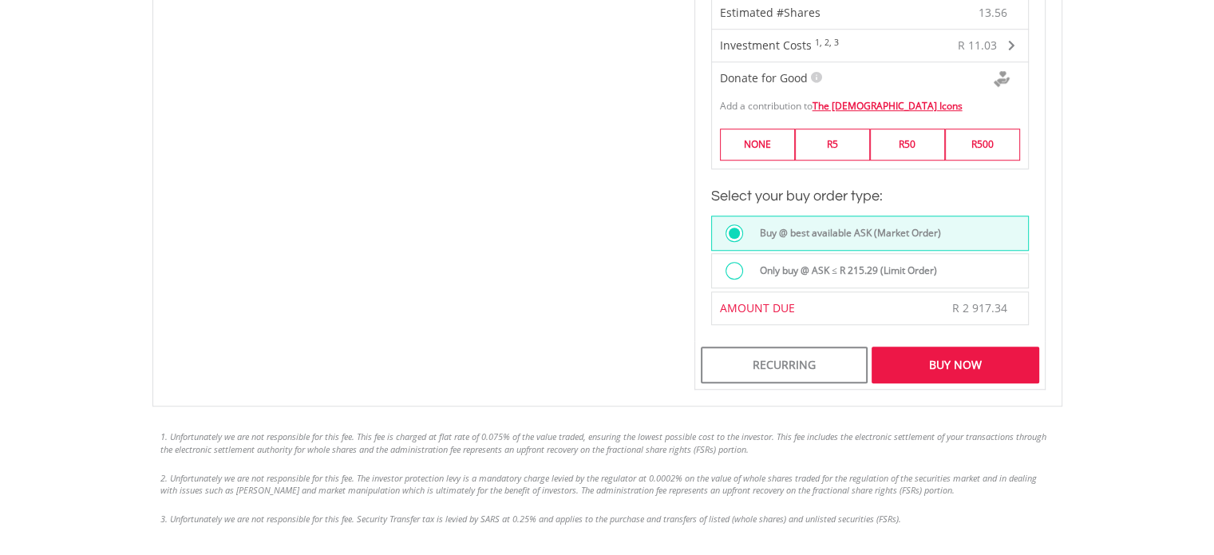
click at [957, 350] on div "Buy Now" at bounding box center [955, 364] width 167 height 37
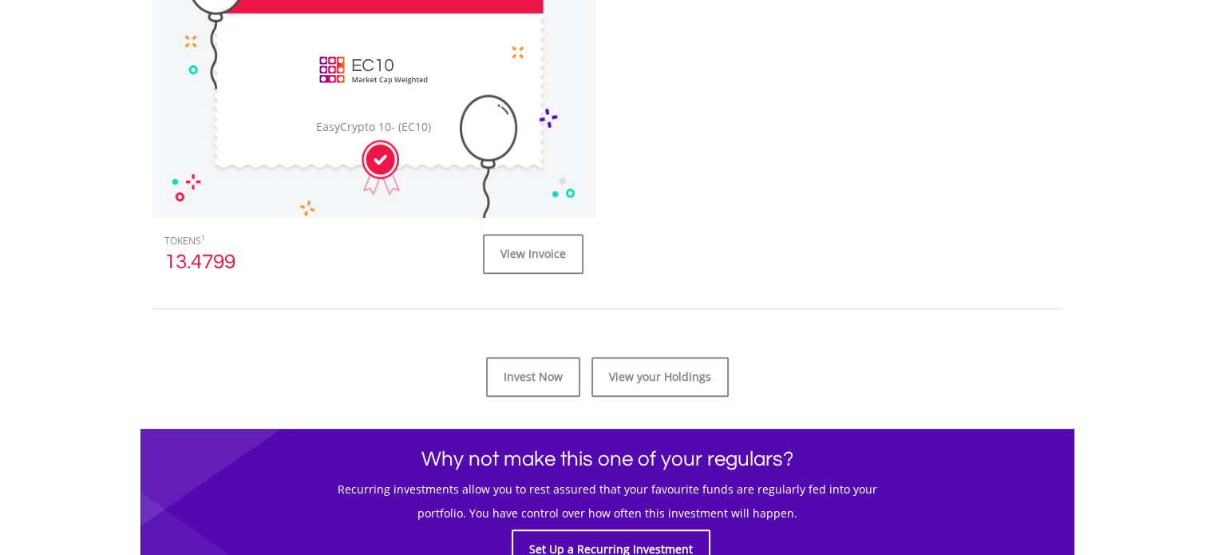
scroll to position [559, 0]
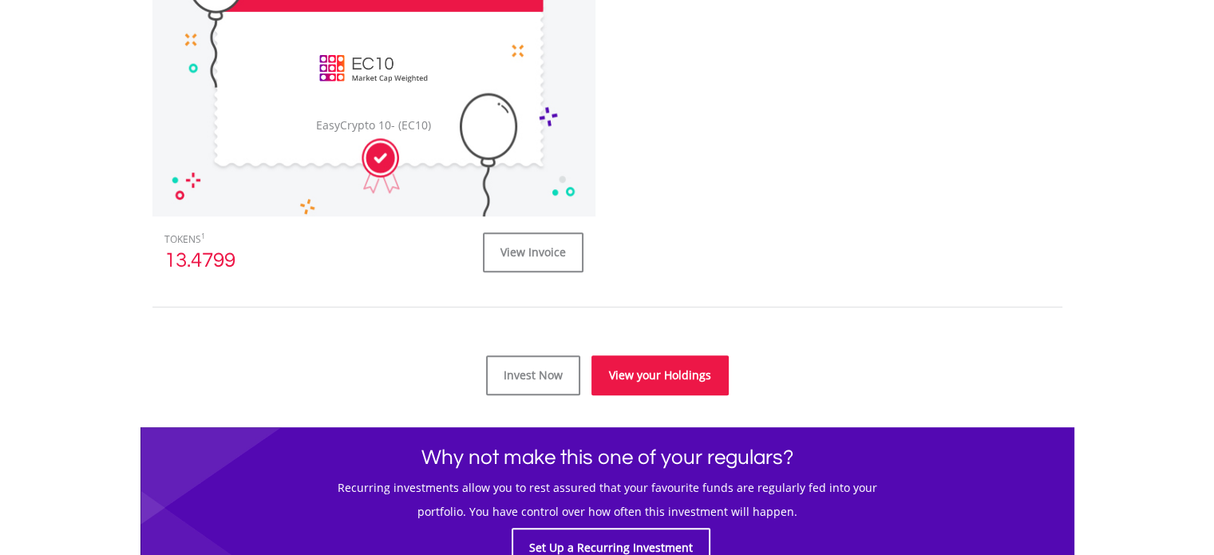
click at [642, 379] on link "View your Holdings" at bounding box center [660, 375] width 137 height 40
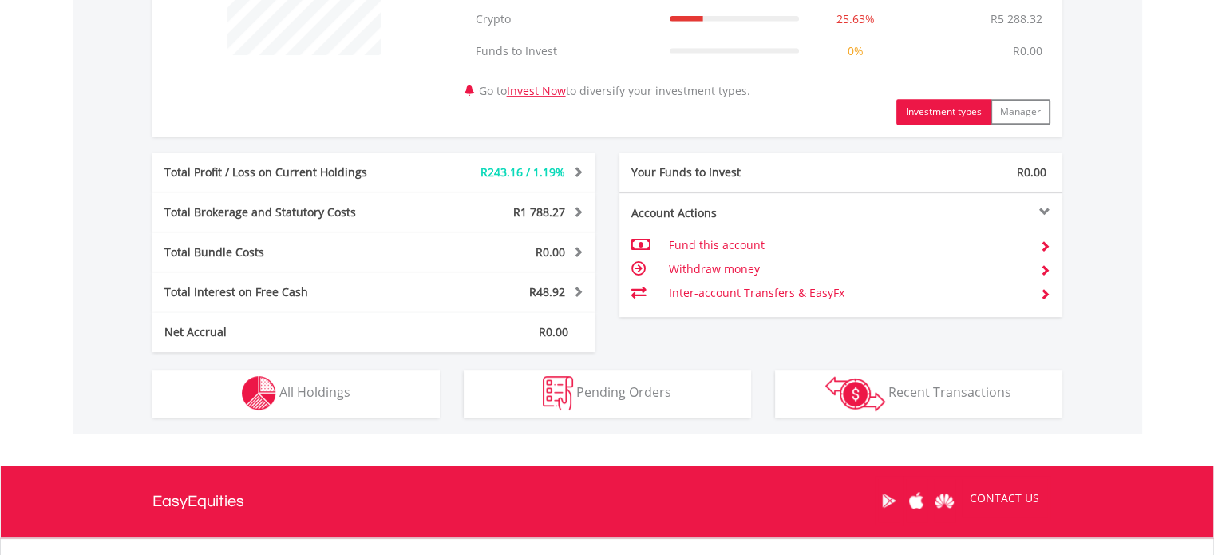
scroll to position [857, 0]
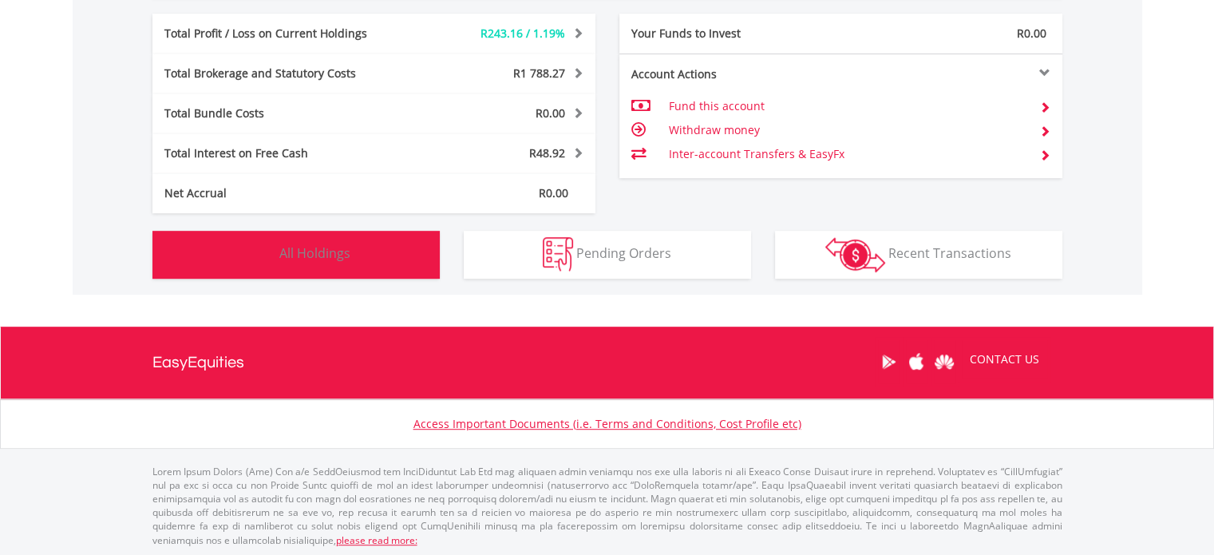
click at [233, 251] on button "Holdings All Holdings" at bounding box center [295, 255] width 287 height 48
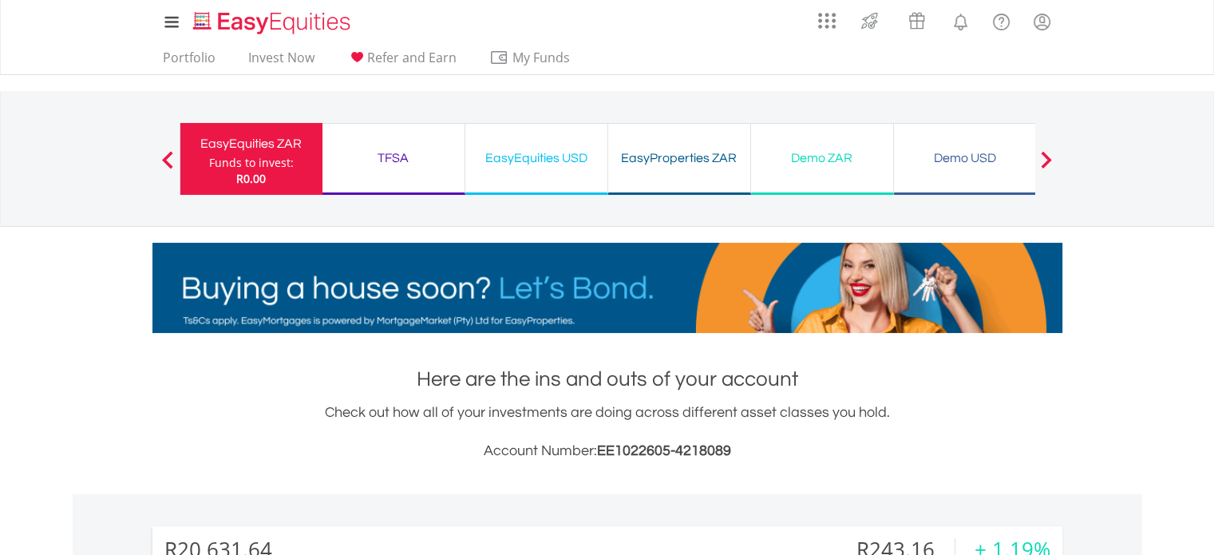
scroll to position [0, 0]
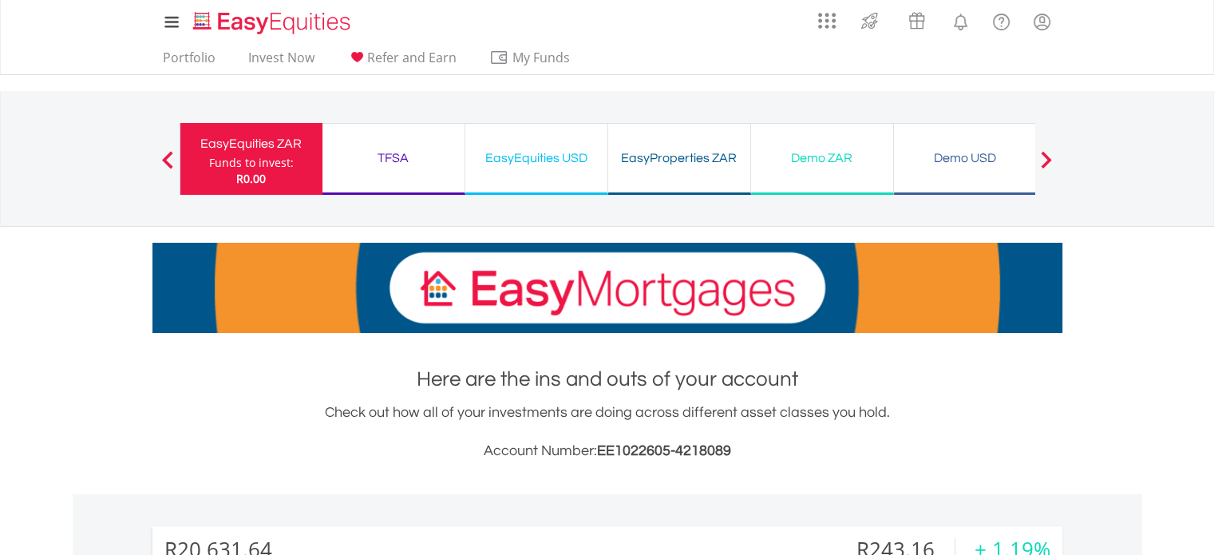
click at [397, 171] on div "TFSA Funds to invest: R0.00" at bounding box center [394, 159] width 143 height 72
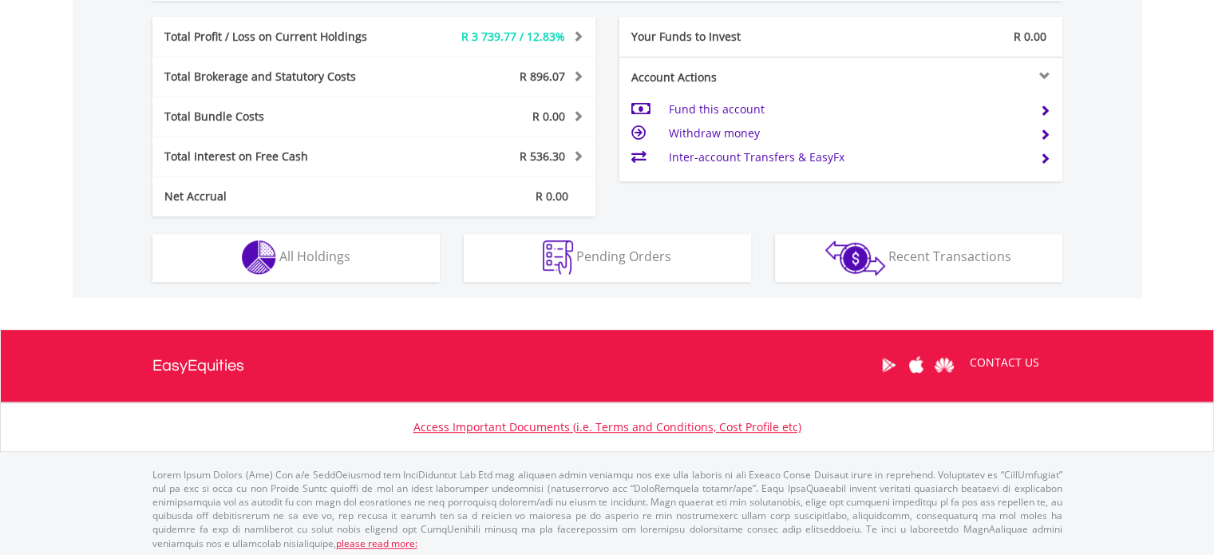
scroll to position [794, 0]
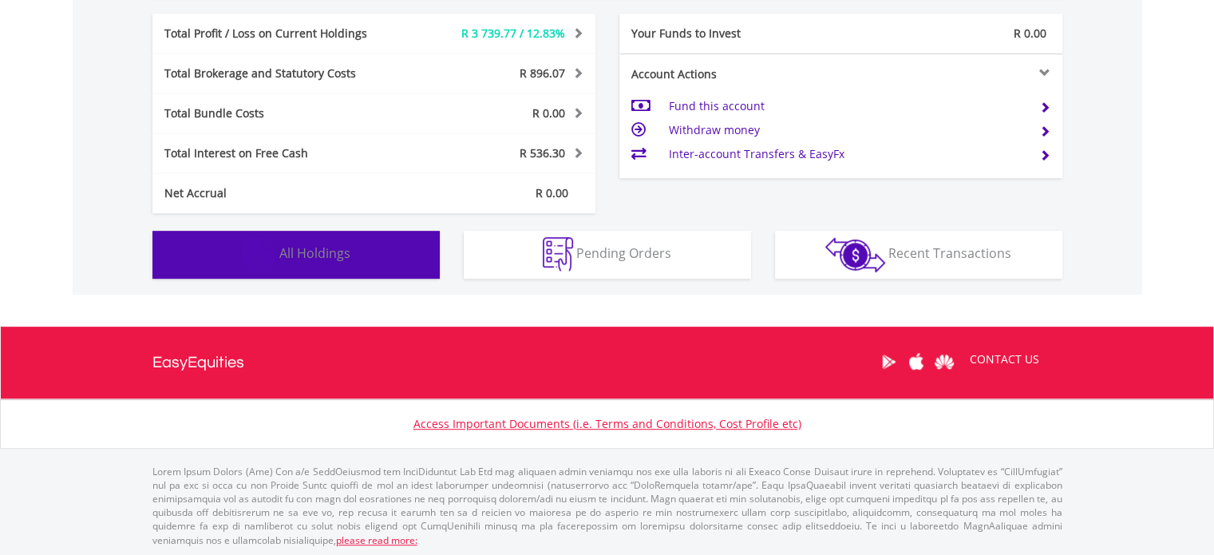
click at [291, 267] on button "Holdings All Holdings" at bounding box center [295, 255] width 287 height 48
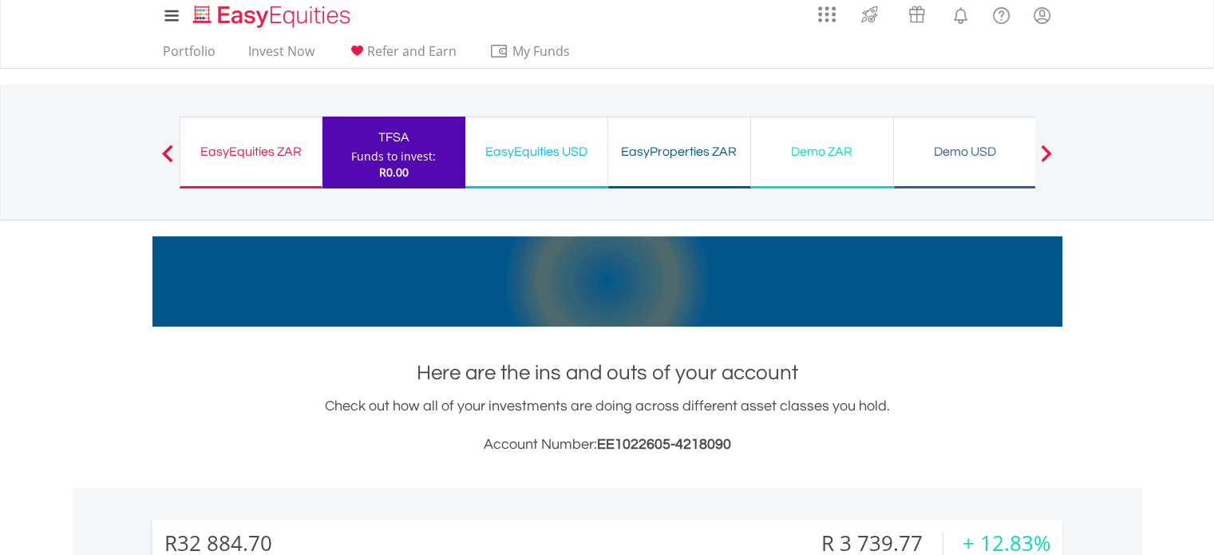
scroll to position [0, 0]
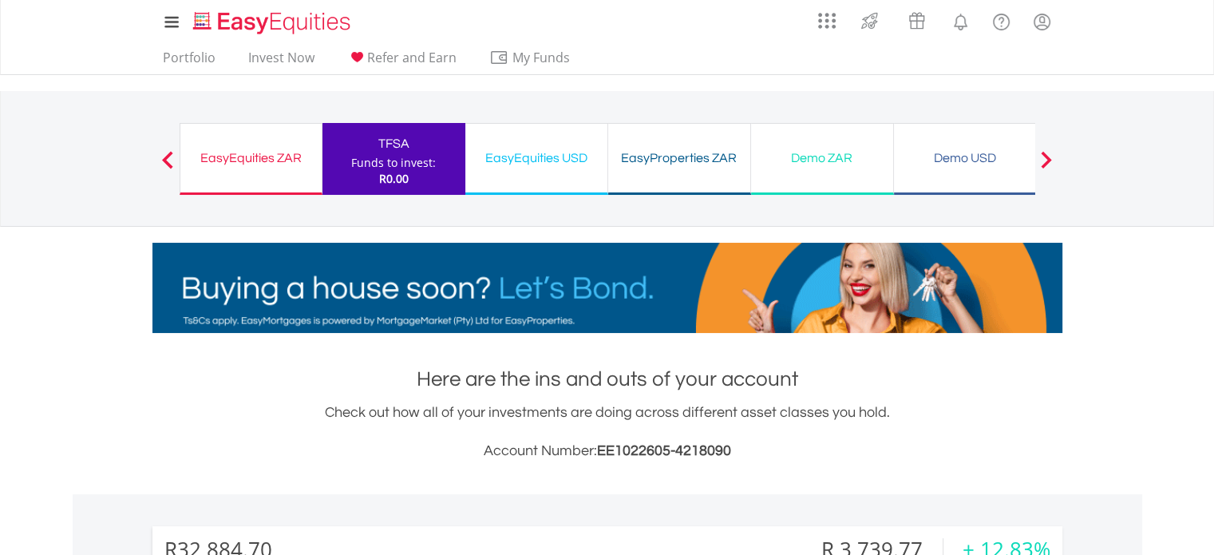
click at [540, 162] on div "EasyEquities USD" at bounding box center [536, 158] width 123 height 22
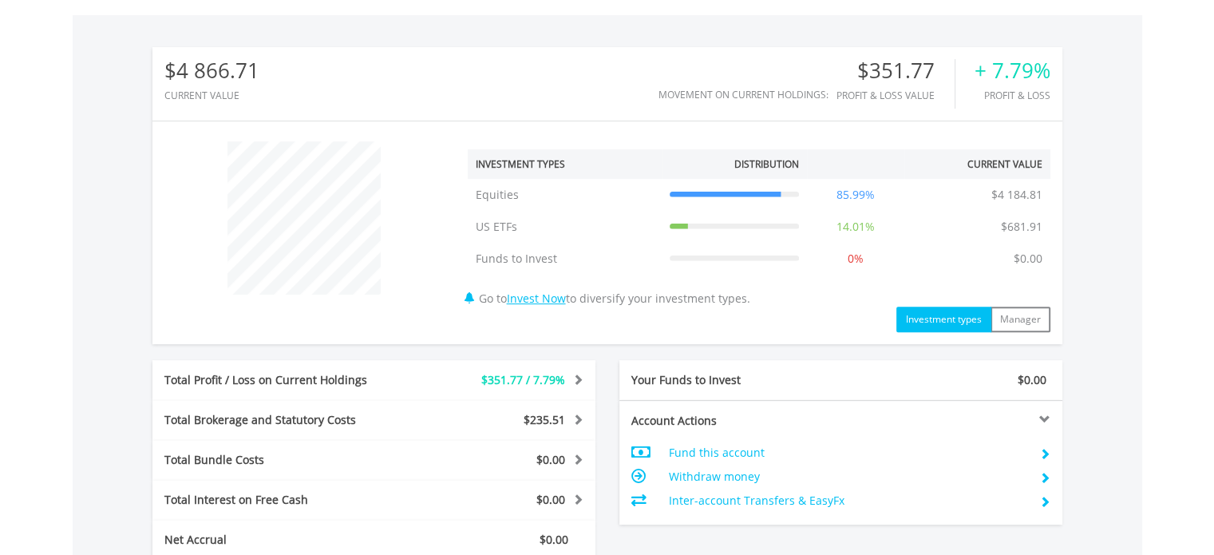
scroll to position [798, 0]
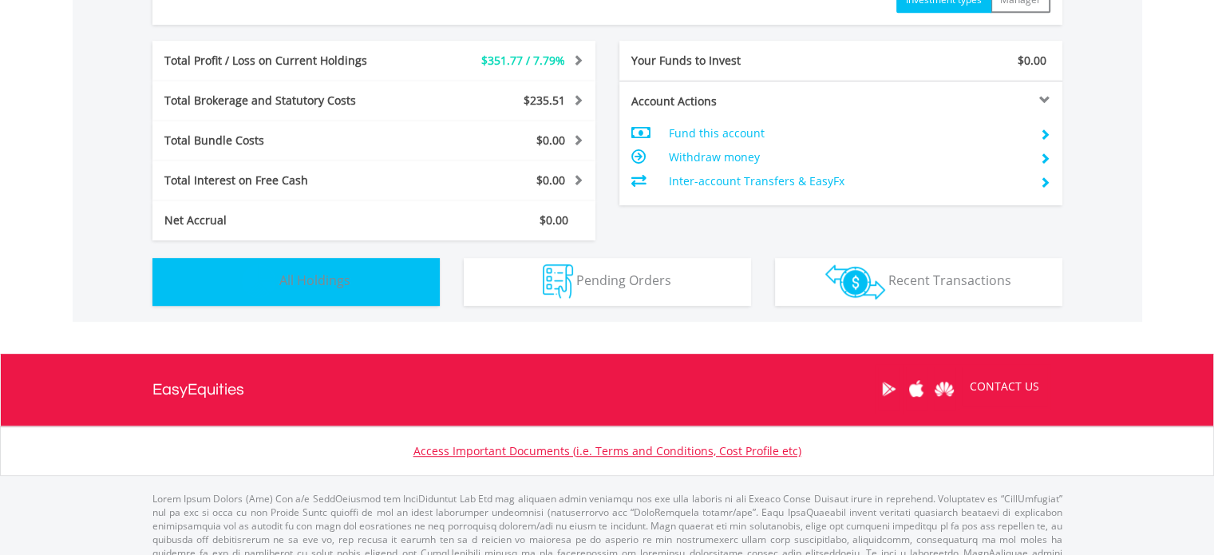
click at [354, 276] on button "Holdings All Holdings" at bounding box center [295, 282] width 287 height 48
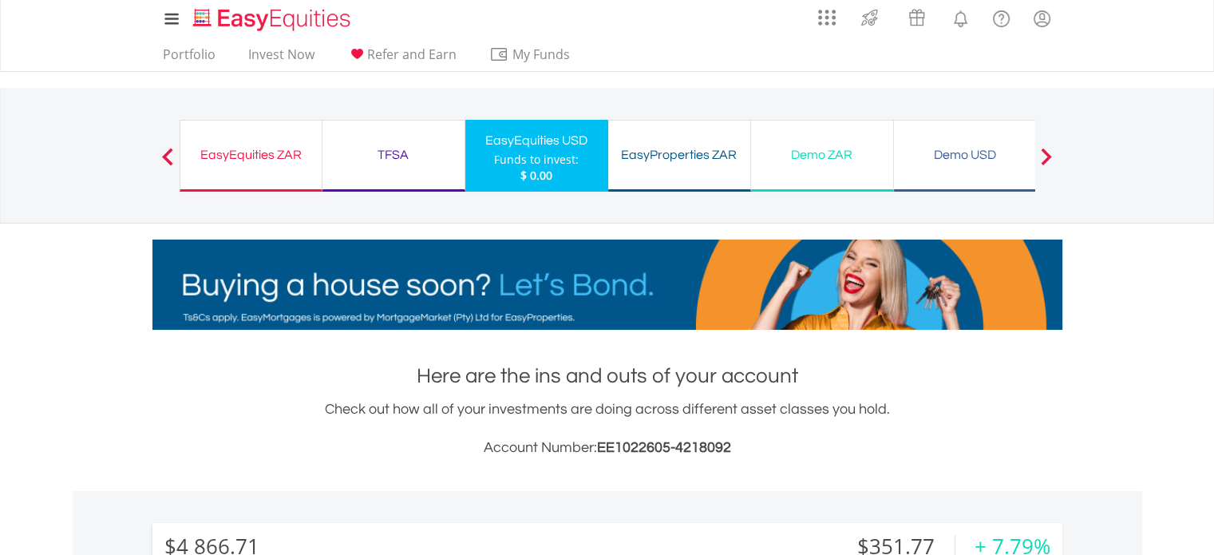
scroll to position [0, 0]
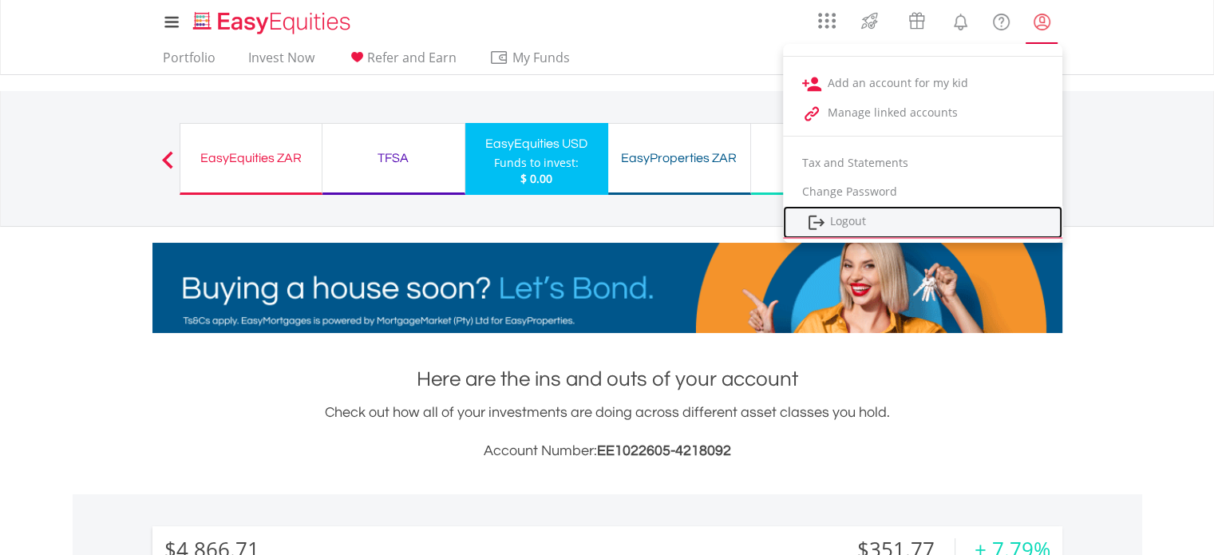
drag, startPoint x: 875, startPoint y: 220, endPoint x: 865, endPoint y: 210, distance: 14.1
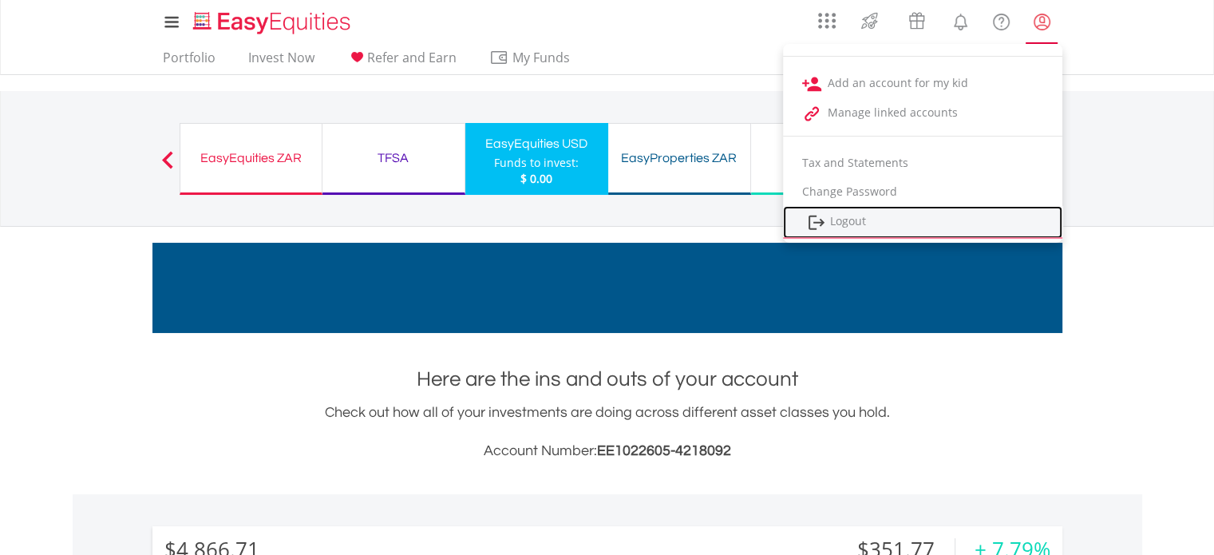
click at [874, 220] on link "Logout" at bounding box center [922, 222] width 279 height 33
